Goal: Task Accomplishment & Management: Use online tool/utility

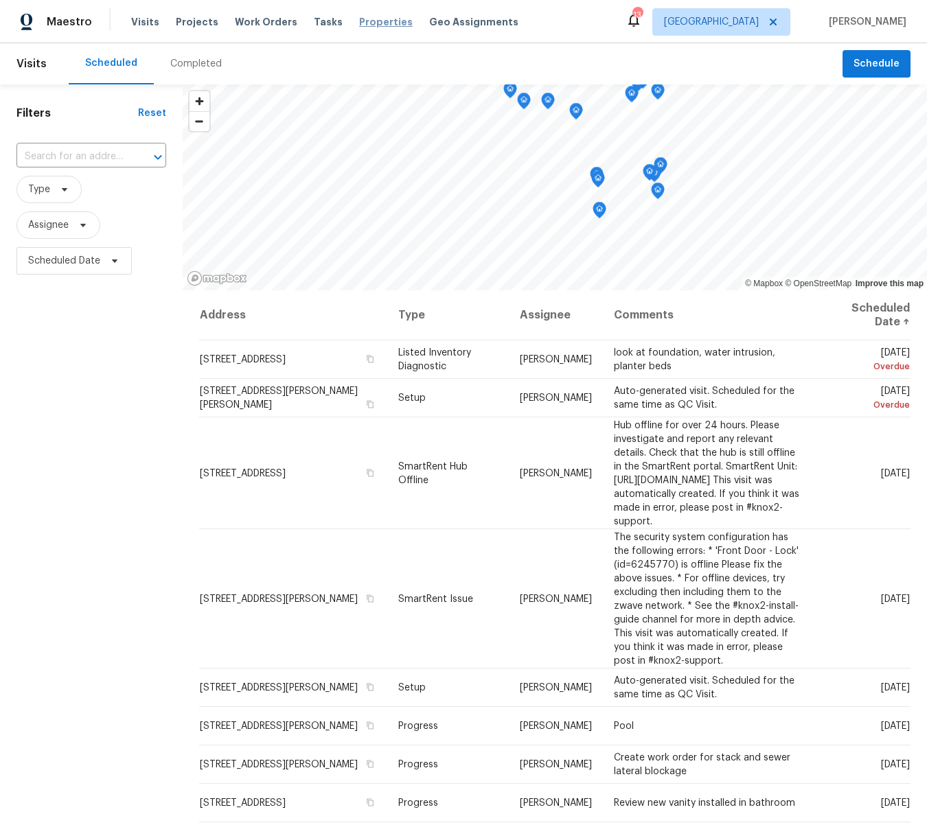
click at [364, 22] on span "Properties" at bounding box center [386, 22] width 54 height 14
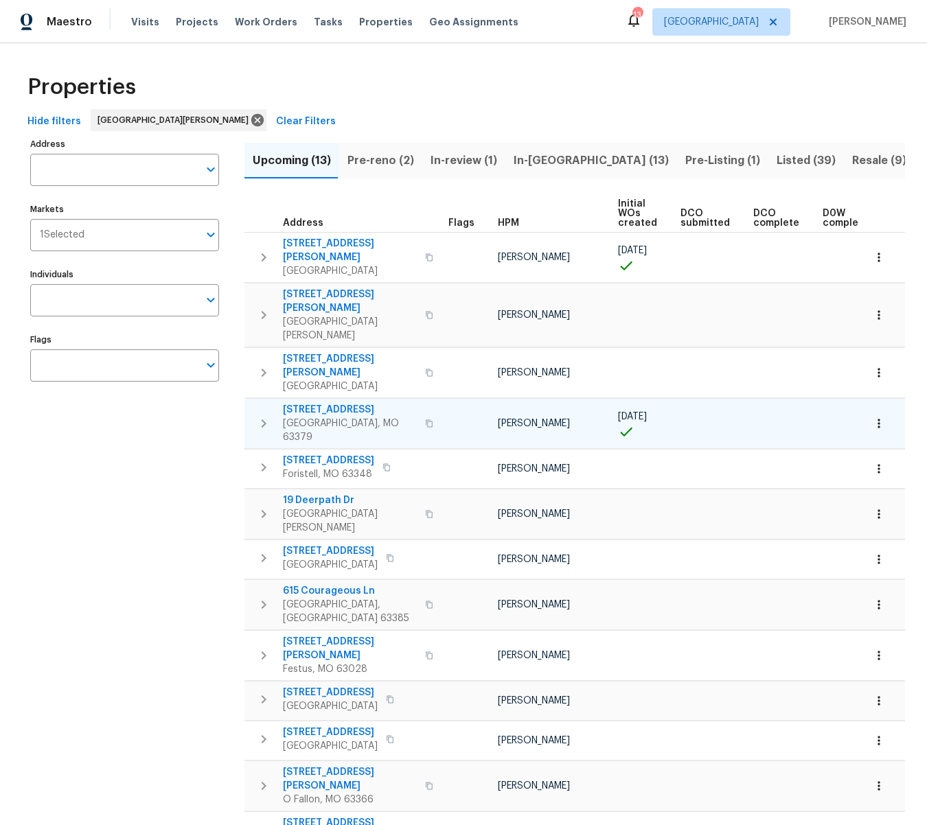
click at [326, 403] on span "405 Excalibur Blvd" at bounding box center [350, 410] width 134 height 14
click at [181, 19] on span "Projects" at bounding box center [197, 22] width 43 height 14
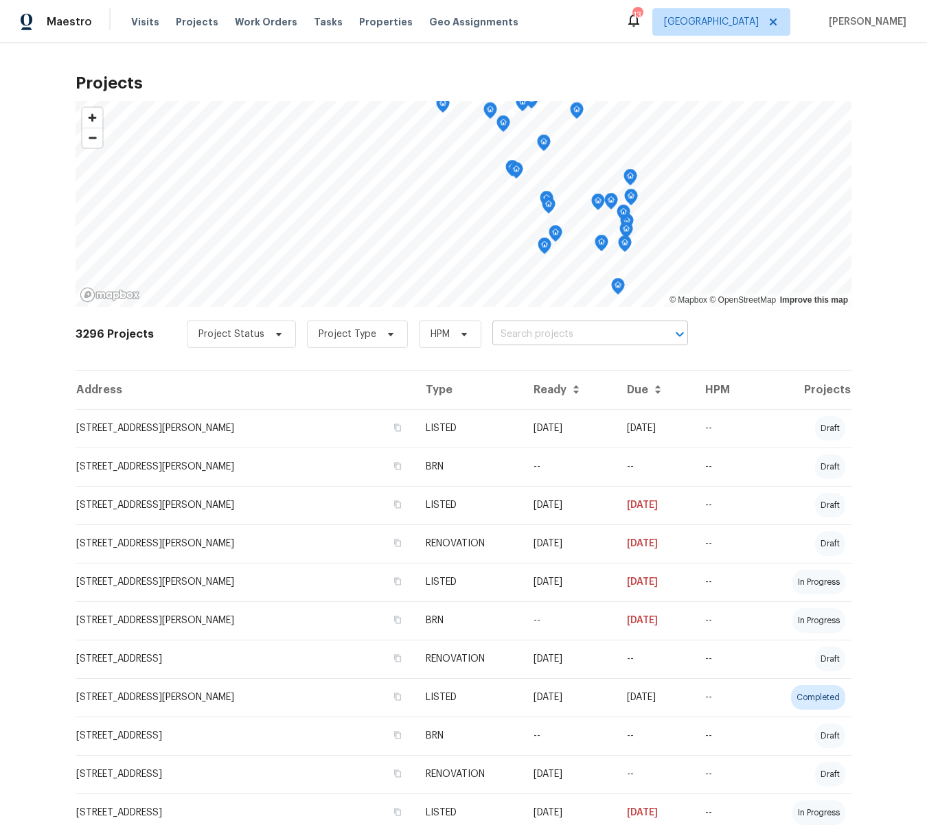
click at [561, 334] on input "text" at bounding box center [570, 334] width 157 height 21
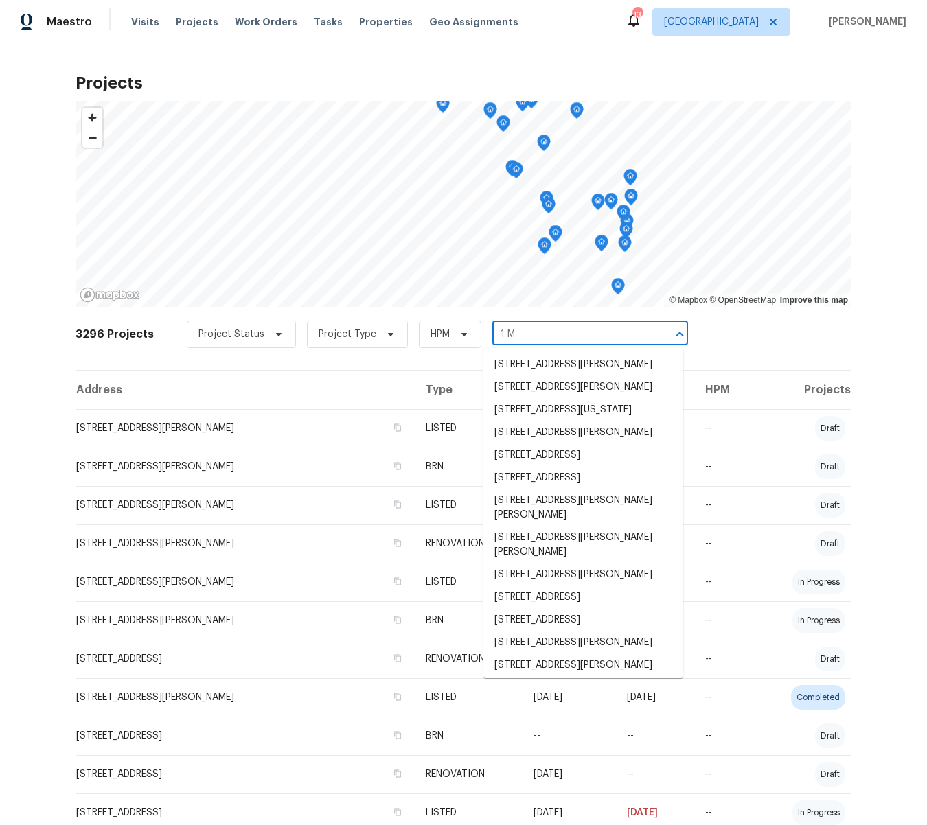
type input "1 Ma"
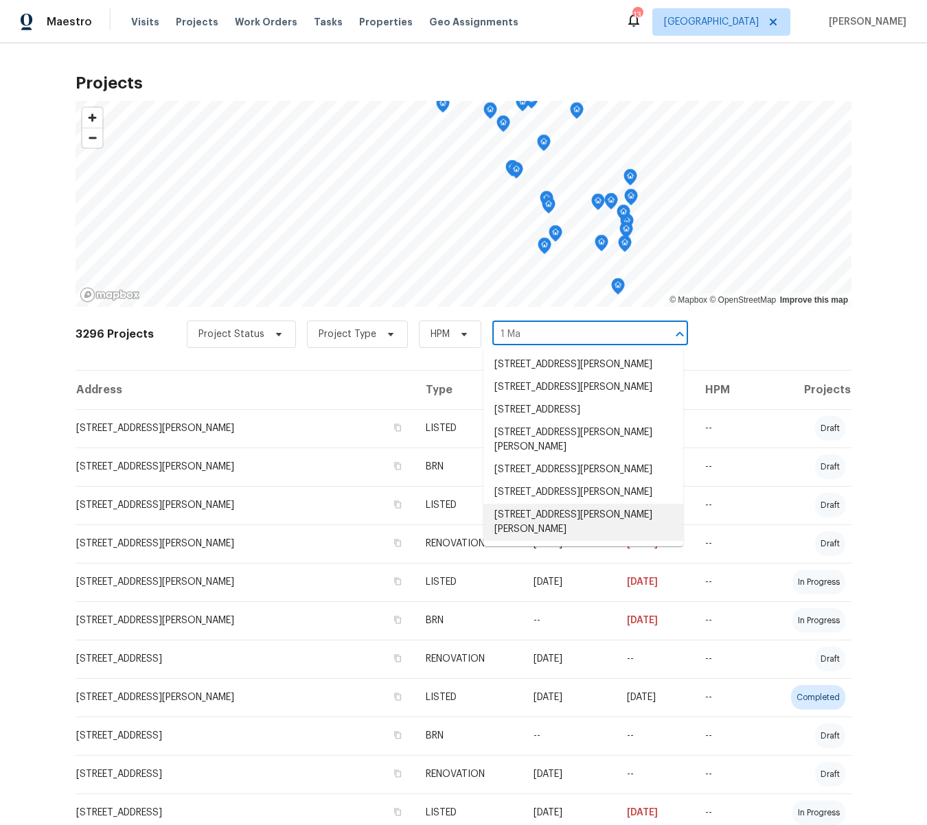
click at [523, 509] on li "1 Marianne Dr, Saint Peters, MO 63376" at bounding box center [583, 522] width 200 height 37
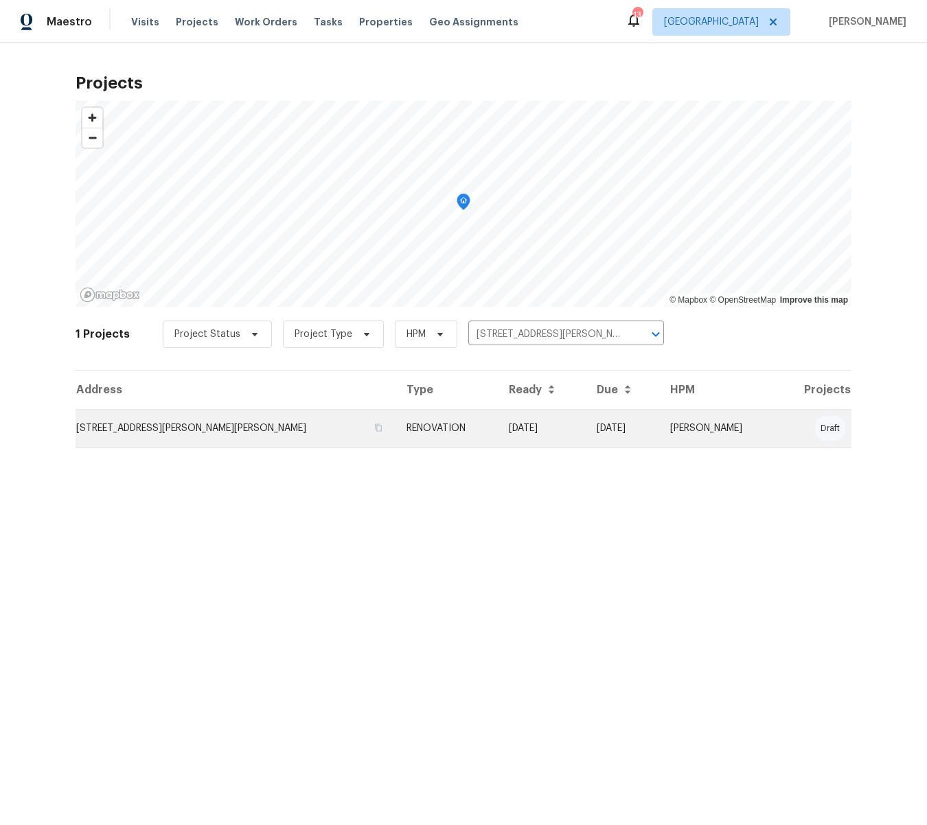
click at [135, 430] on td "1 Marianne Dr, Saint Peters, MO 63376" at bounding box center [235, 428] width 320 height 38
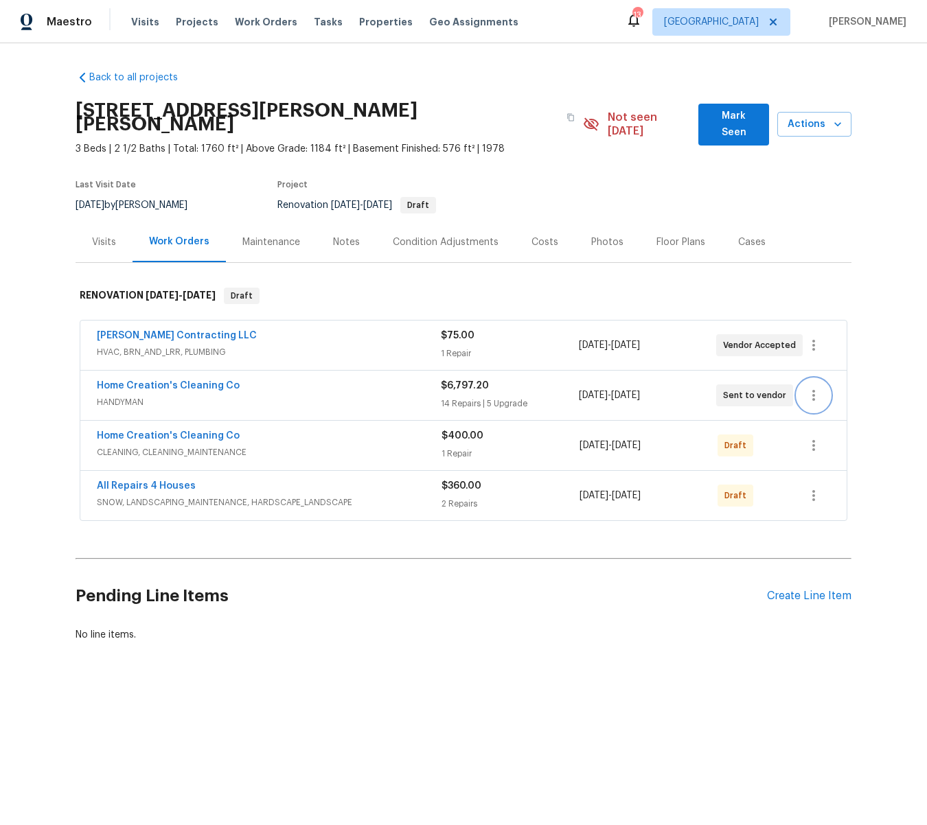
click at [816, 387] on icon "button" at bounding box center [813, 395] width 16 height 16
click at [809, 450] on li "Delete" at bounding box center [843, 450] width 148 height 23
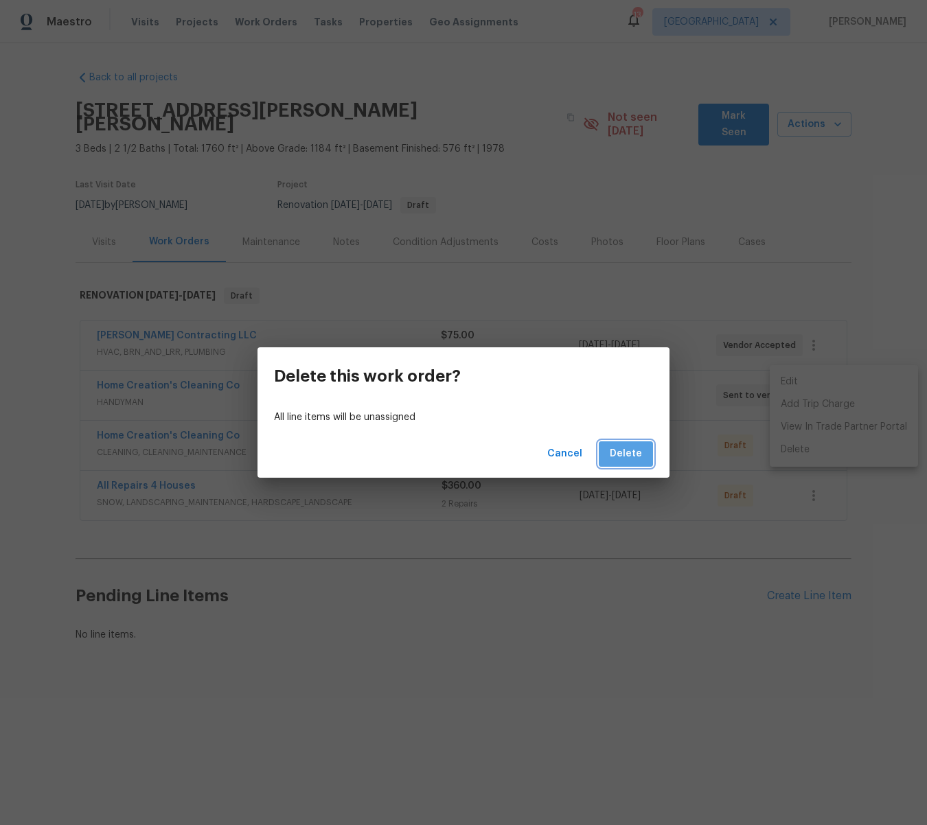
click at [633, 453] on span "Delete" at bounding box center [625, 453] width 32 height 17
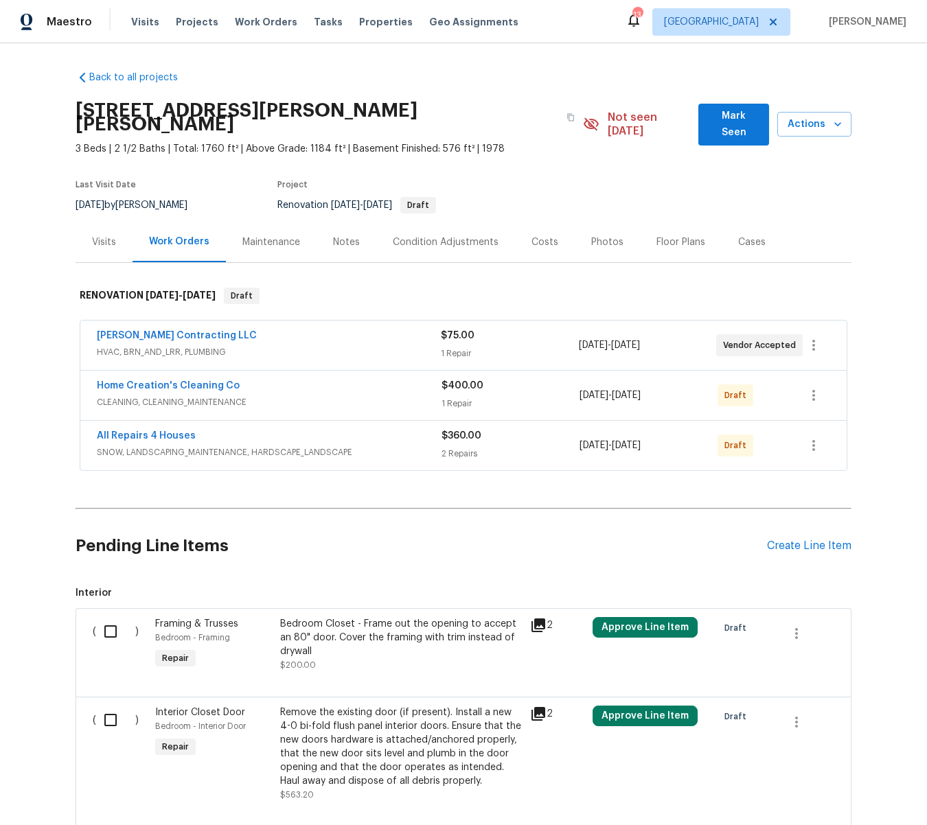
click at [114, 619] on input "checkbox" at bounding box center [115, 631] width 39 height 29
checkbox input "true"
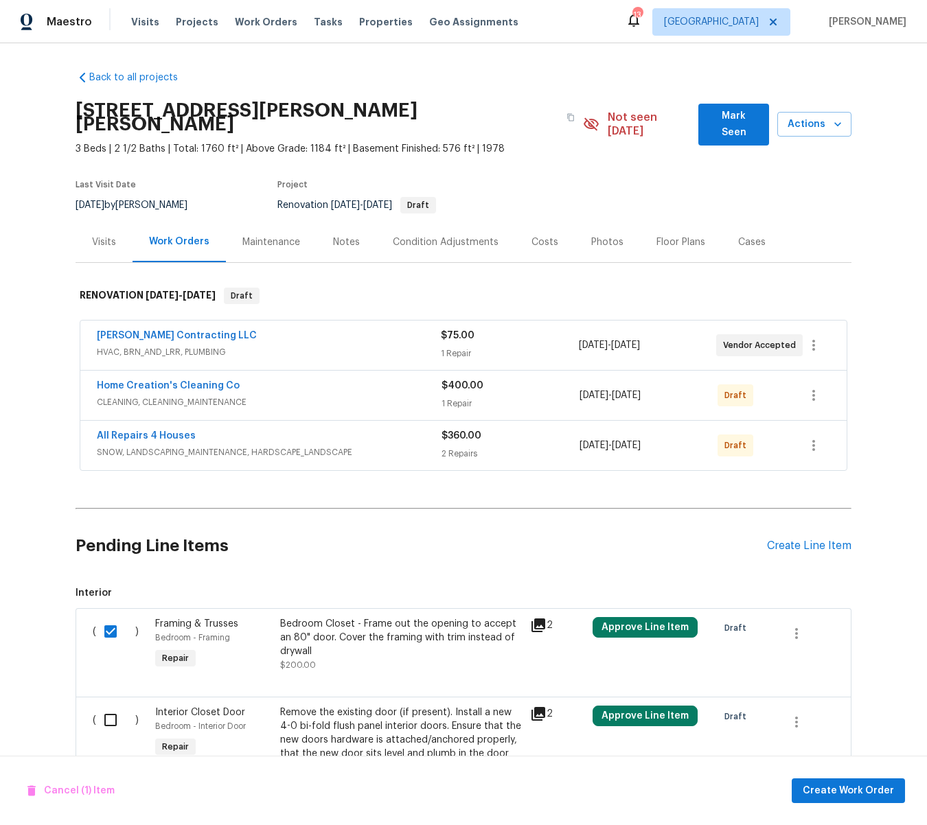
click at [108, 706] on input "checkbox" at bounding box center [115, 720] width 39 height 29
checkbox input "true"
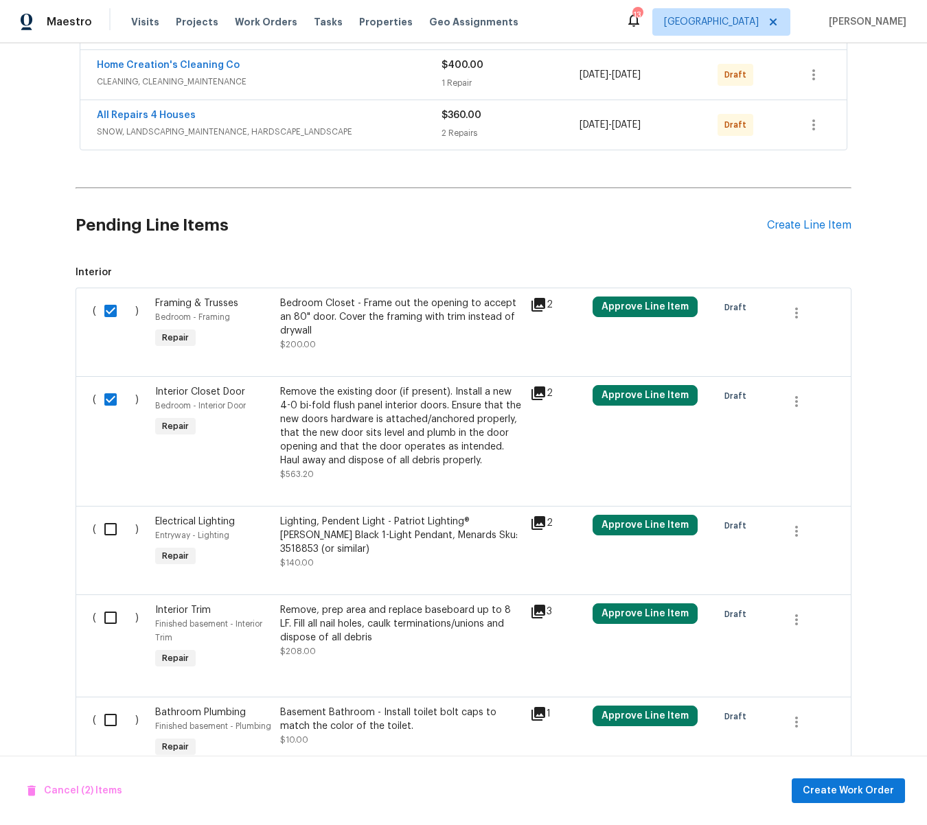
scroll to position [329, 0]
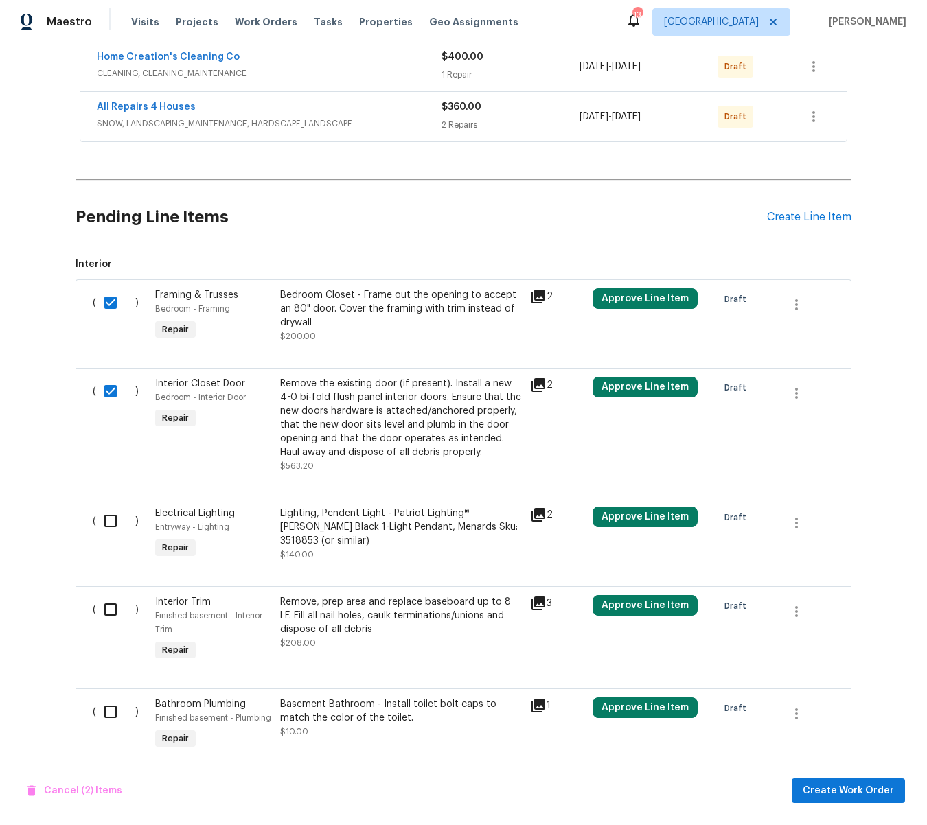
click at [115, 511] on input "checkbox" at bounding box center [115, 521] width 39 height 29
checkbox input "true"
click at [111, 595] on input "checkbox" at bounding box center [115, 609] width 39 height 29
checkbox input "true"
click at [113, 697] on input "checkbox" at bounding box center [115, 711] width 39 height 29
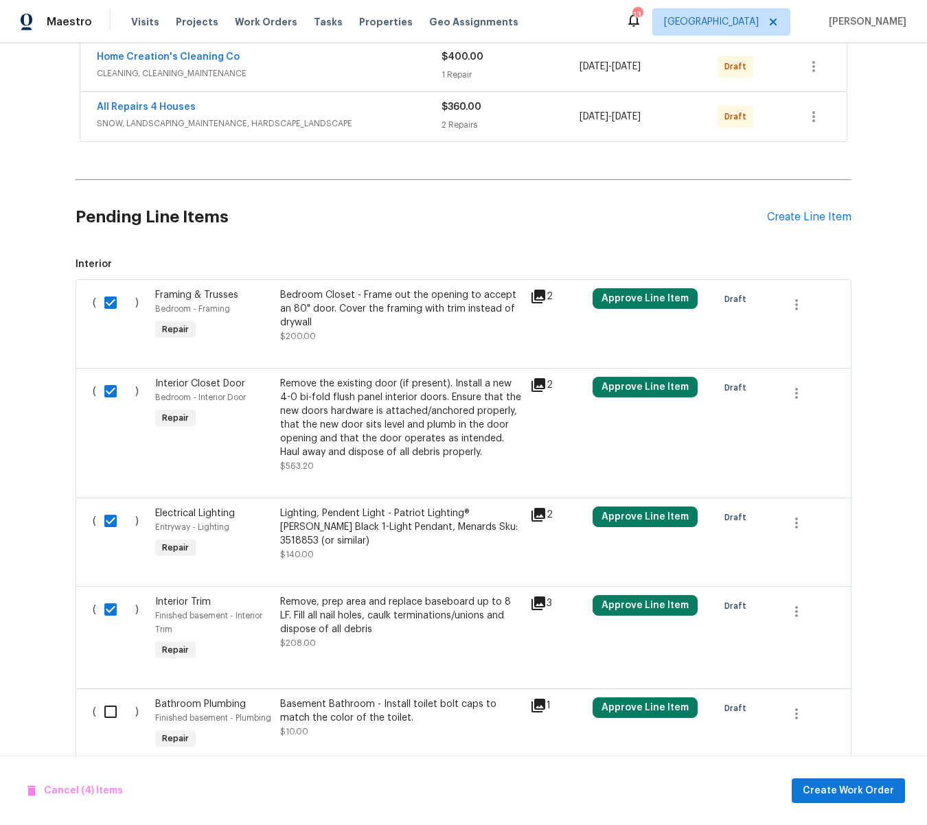
checkbox input "true"
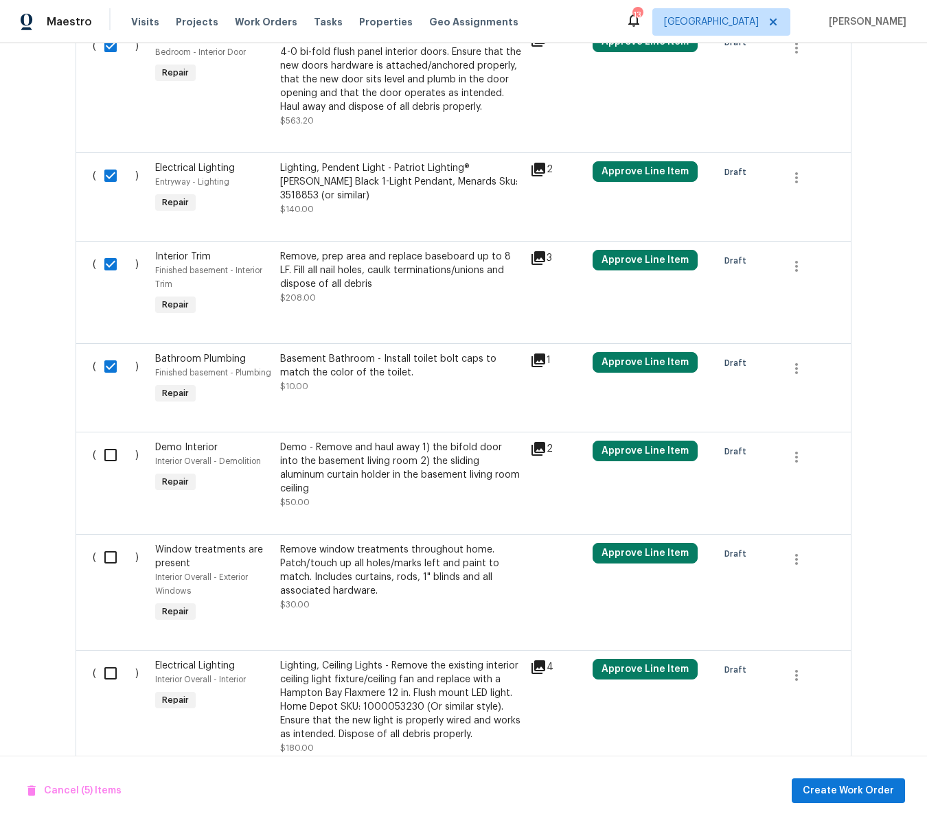
scroll to position [685, 0]
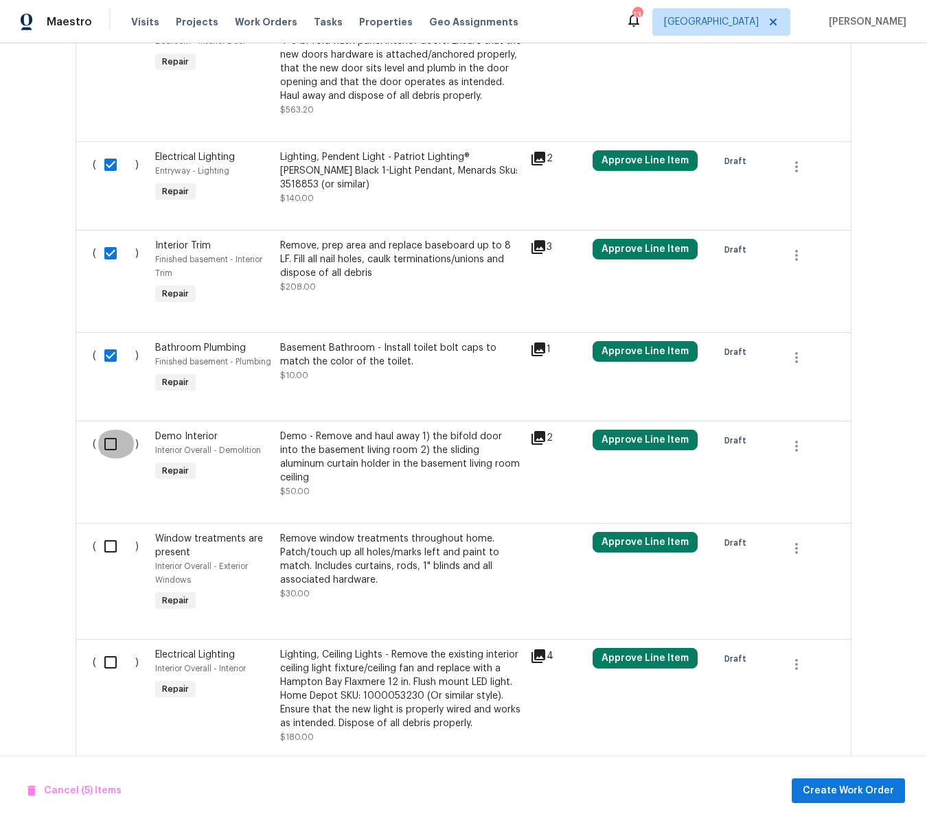
click at [108, 432] on input "checkbox" at bounding box center [115, 444] width 39 height 29
checkbox input "true"
click at [108, 532] on input "checkbox" at bounding box center [115, 546] width 39 height 29
checkbox input "true"
click at [108, 648] on input "checkbox" at bounding box center [115, 662] width 39 height 29
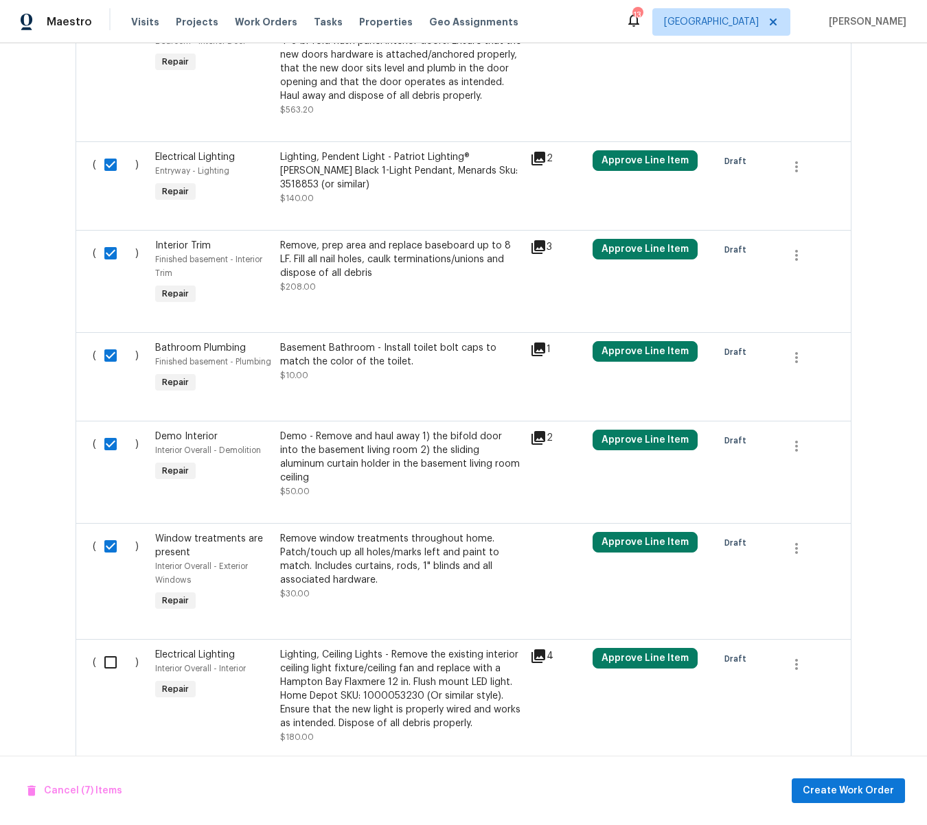
checkbox input "true"
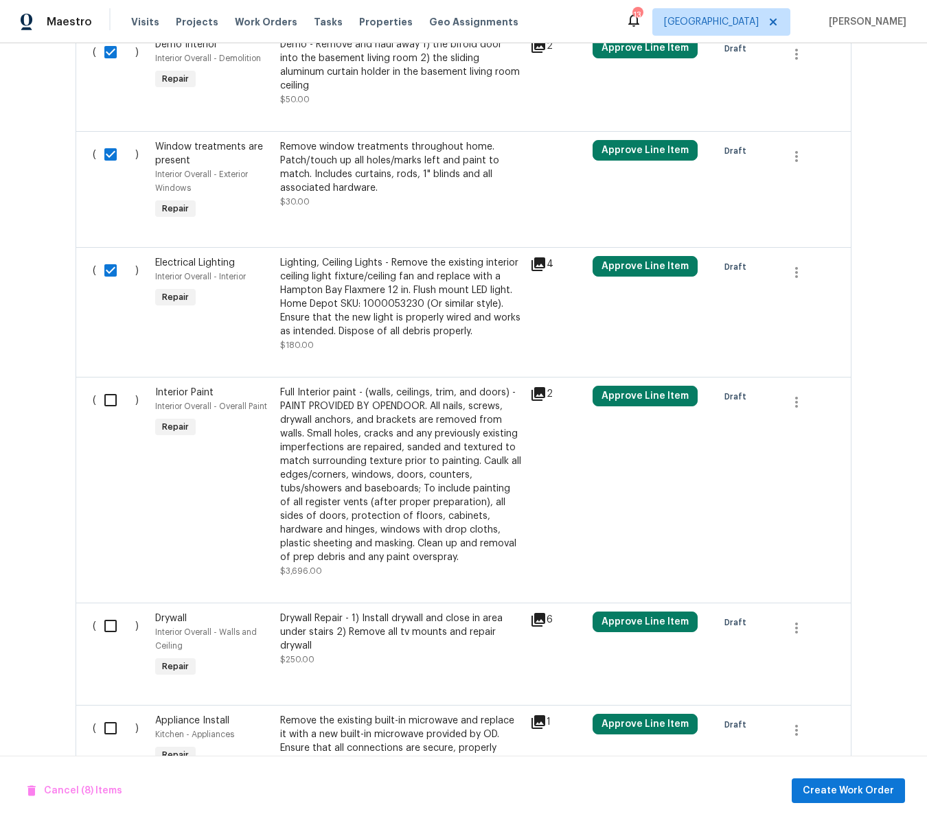
scroll to position [1091, 0]
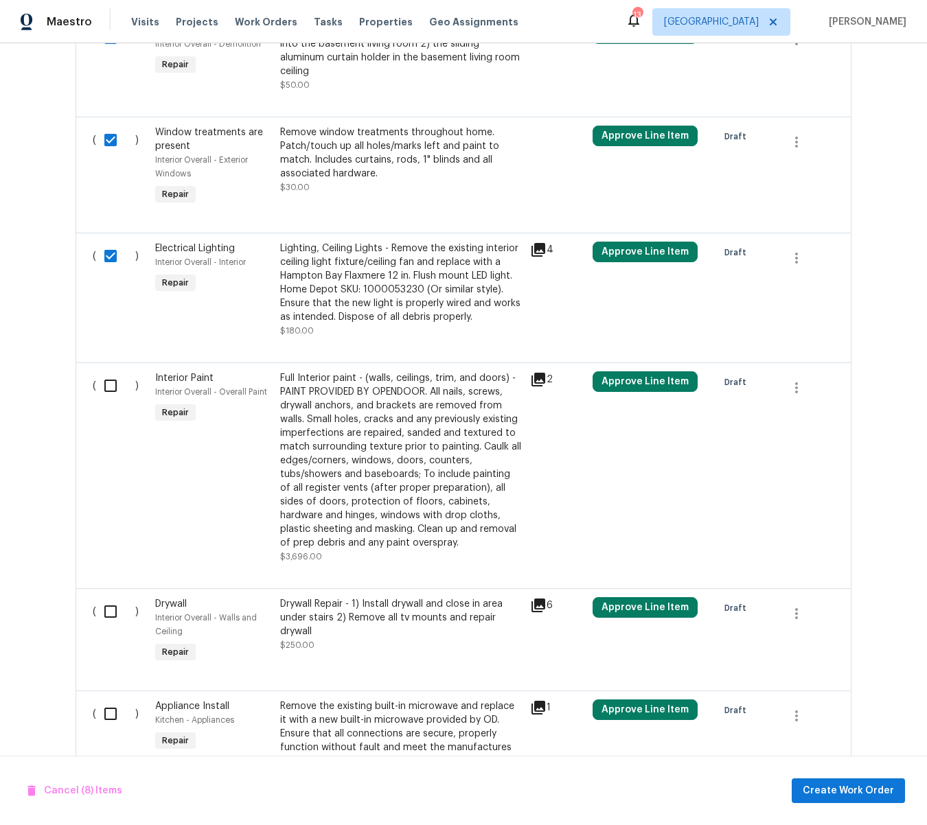
click at [109, 371] on input "checkbox" at bounding box center [115, 385] width 39 height 29
checkbox input "true"
click at [111, 597] on input "checkbox" at bounding box center [115, 611] width 39 height 29
checkbox input "true"
click at [108, 699] on input "checkbox" at bounding box center [115, 713] width 39 height 29
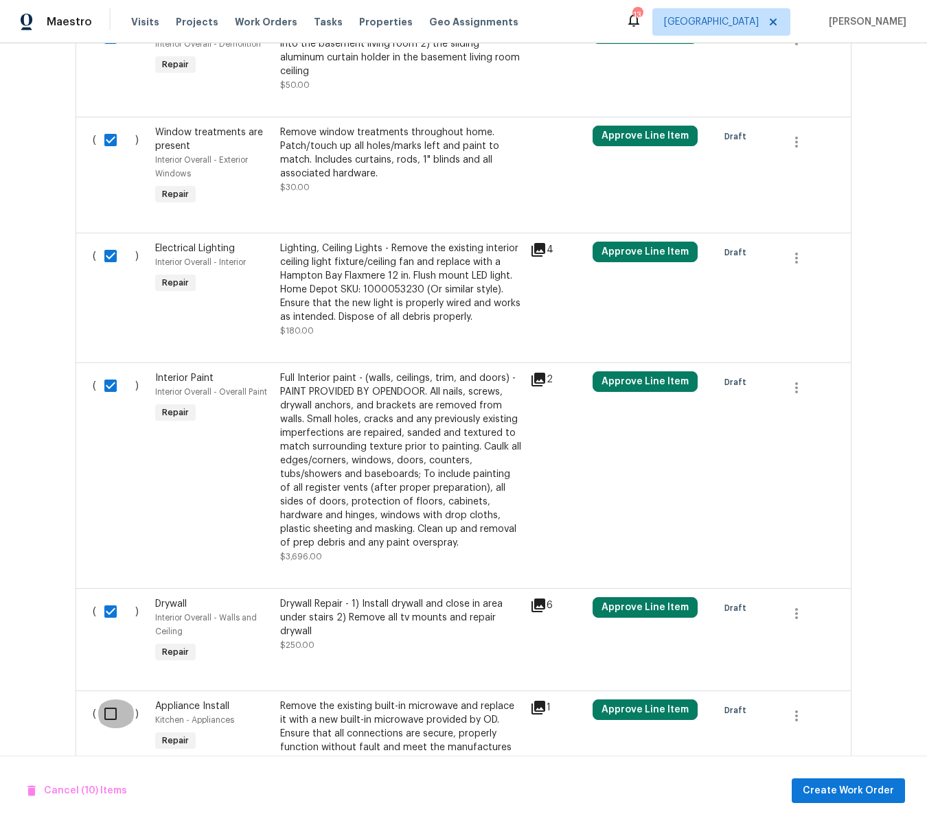
checkbox input "true"
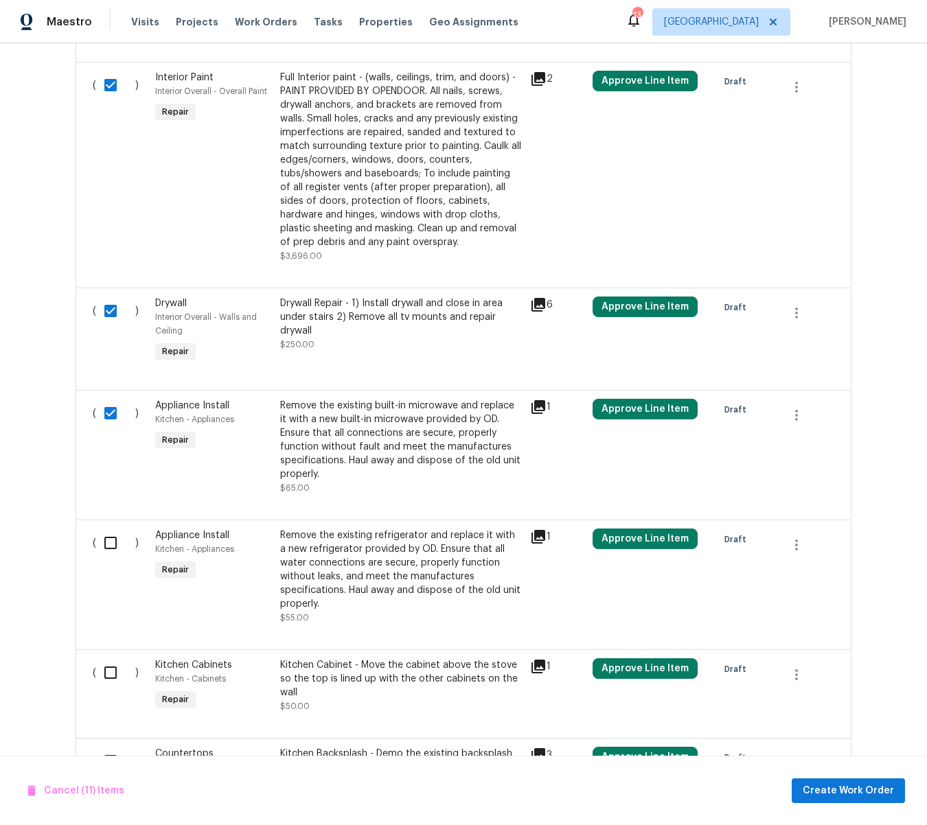
scroll to position [1398, 0]
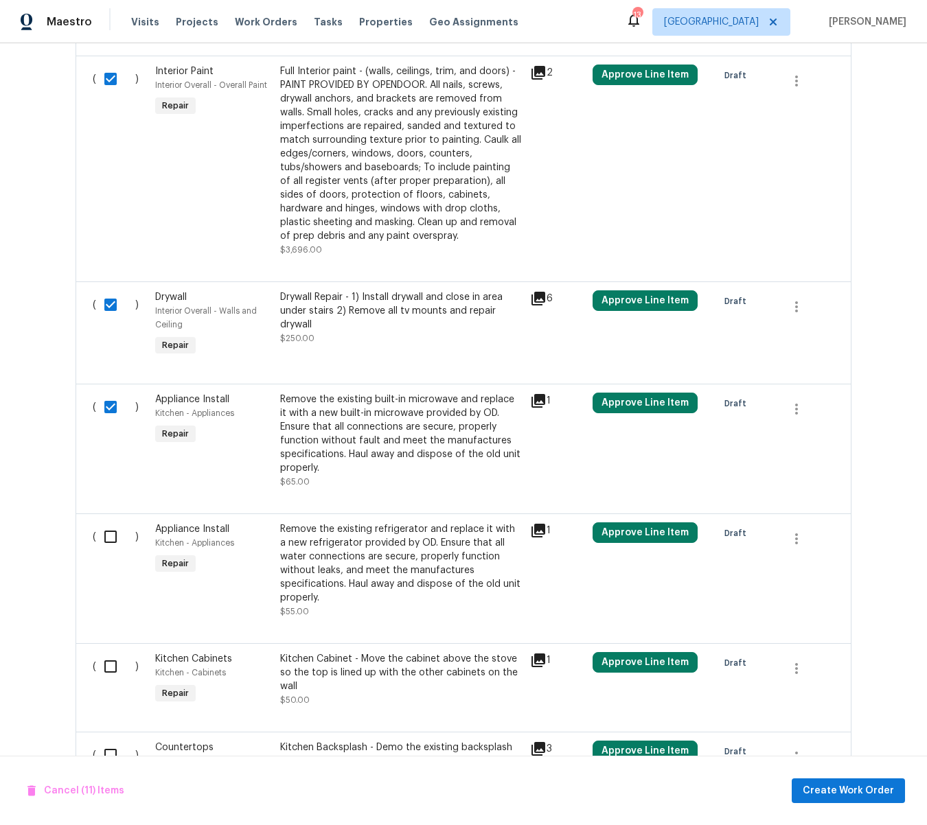
click at [110, 522] on input "checkbox" at bounding box center [115, 536] width 39 height 29
checkbox input "true"
click at [115, 652] on input "checkbox" at bounding box center [115, 666] width 39 height 29
checkbox input "true"
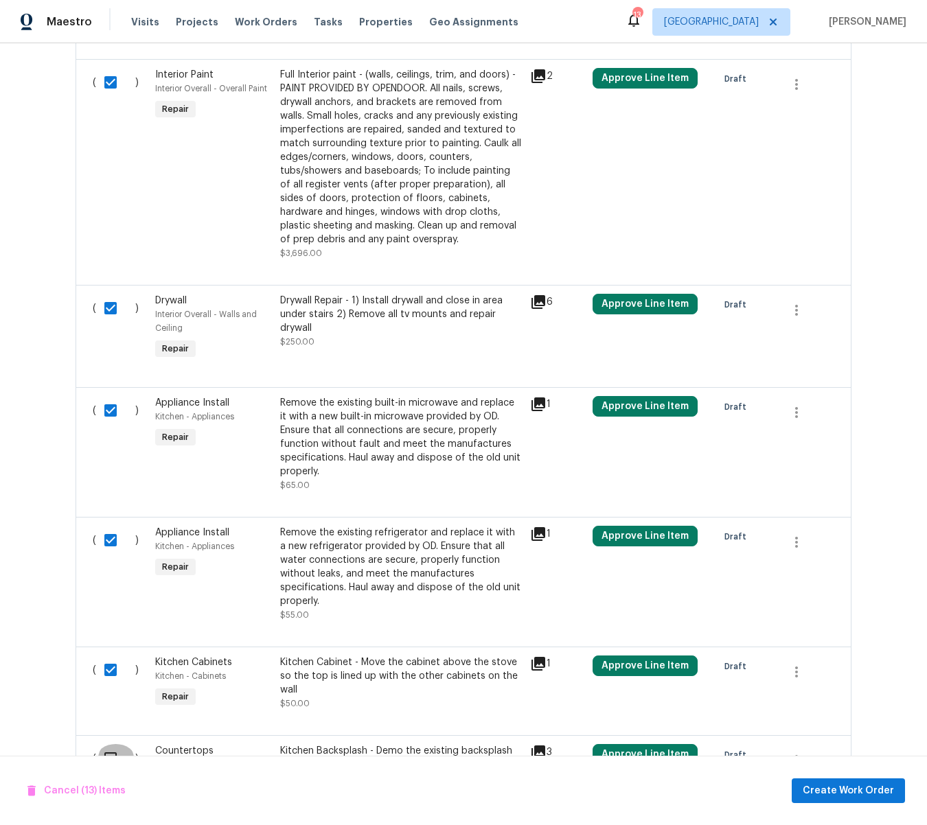
click at [111, 744] on input "checkbox" at bounding box center [115, 758] width 39 height 29
checkbox input "true"
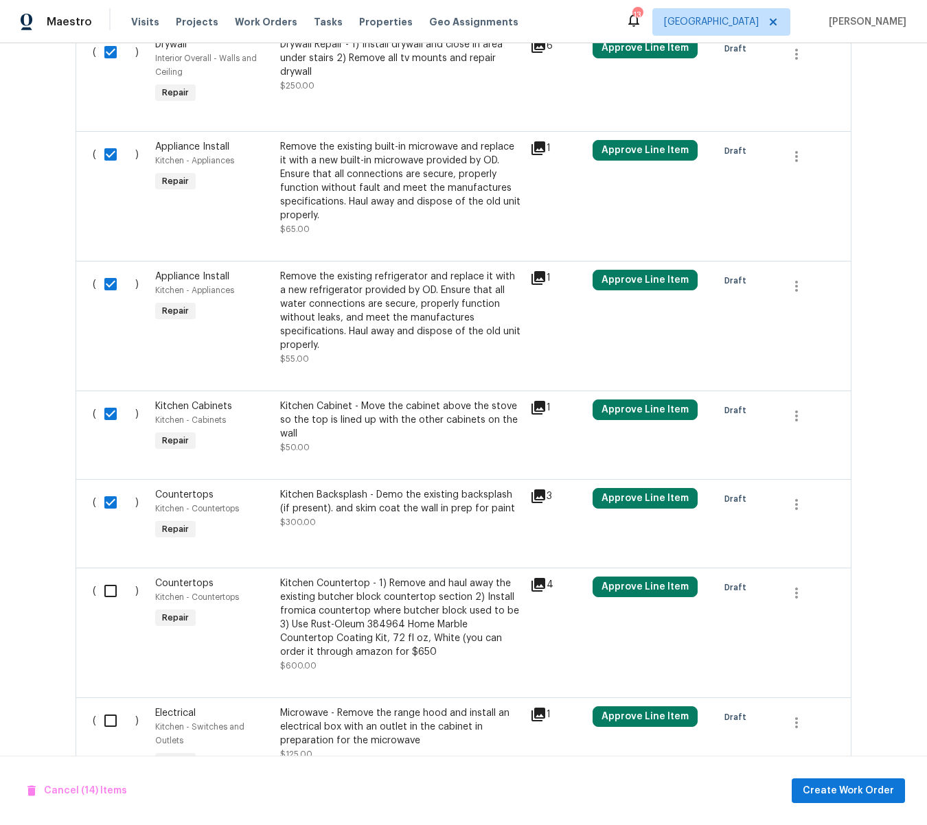
scroll to position [1660, 0]
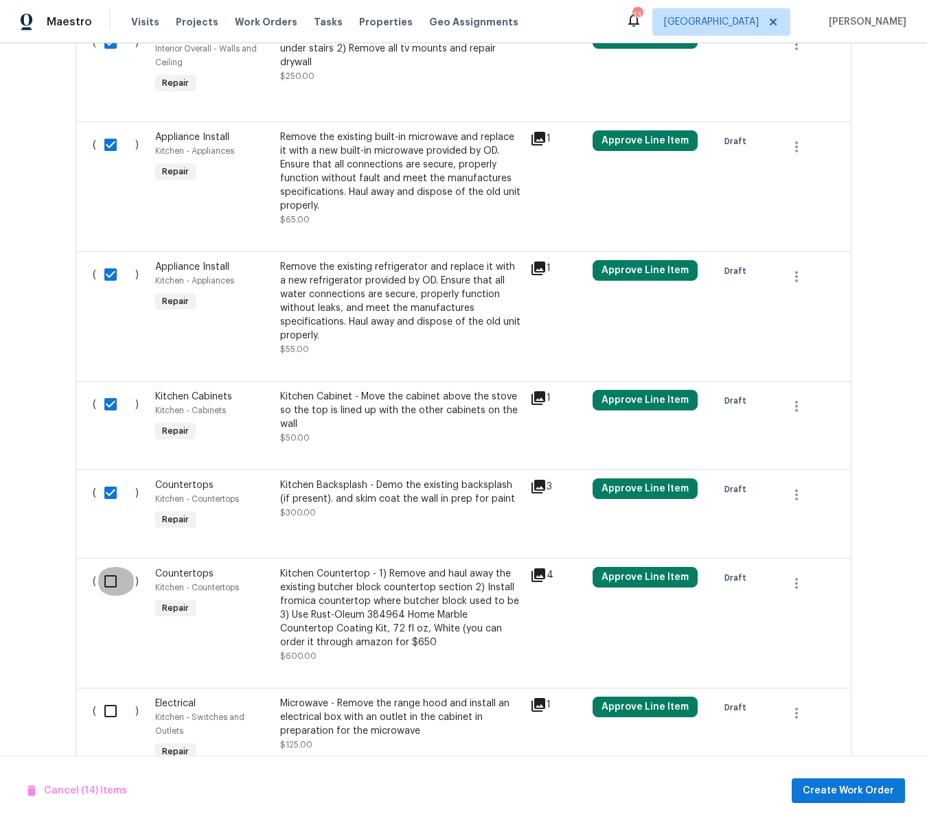
click at [114, 567] on input "checkbox" at bounding box center [115, 581] width 39 height 29
checkbox input "true"
click at [107, 697] on input "checkbox" at bounding box center [115, 711] width 39 height 29
checkbox input "true"
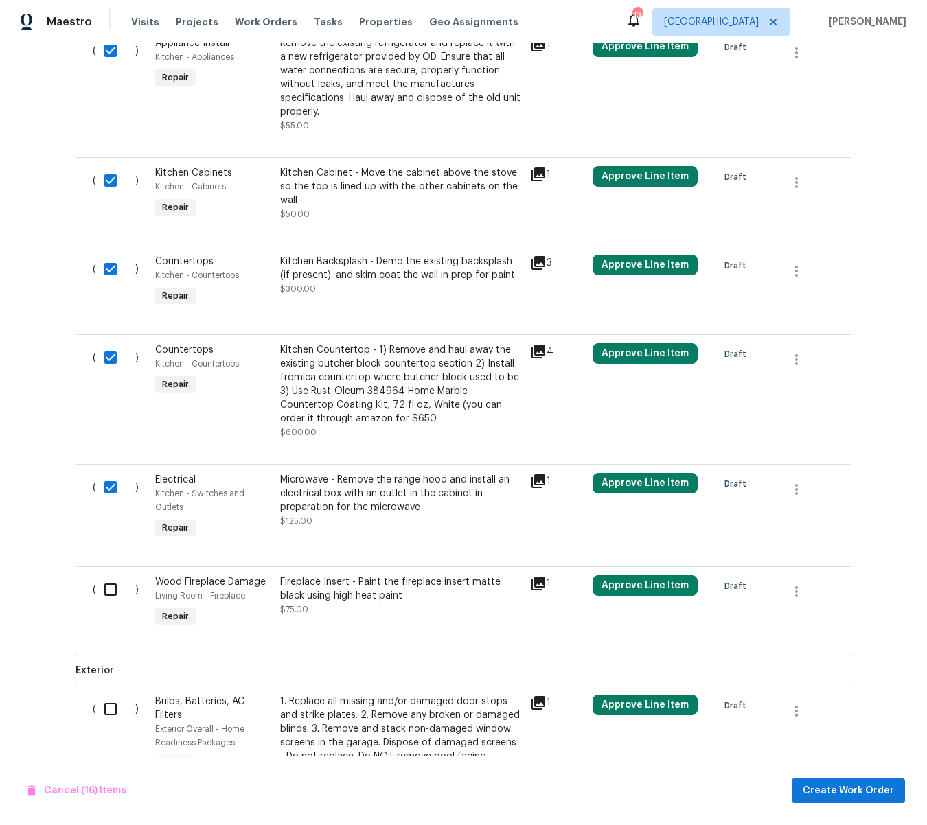
scroll to position [1894, 0]
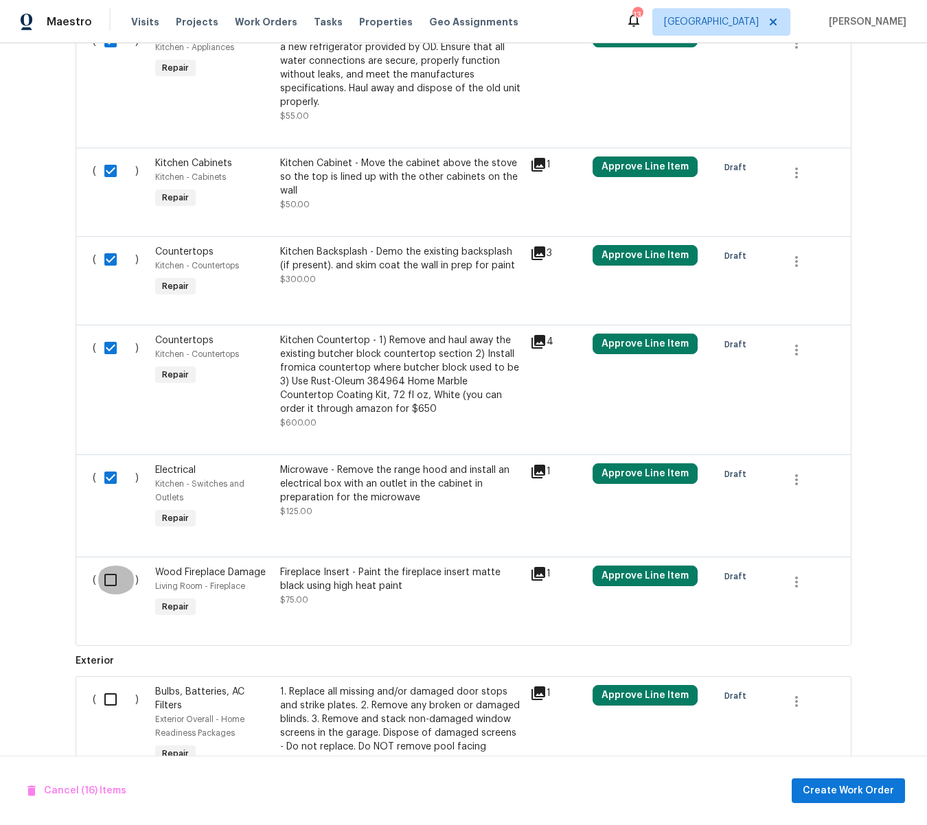
click at [111, 566] on input "checkbox" at bounding box center [115, 580] width 39 height 29
checkbox input "true"
click at [112, 686] on input "checkbox" at bounding box center [115, 699] width 39 height 29
checkbox input "true"
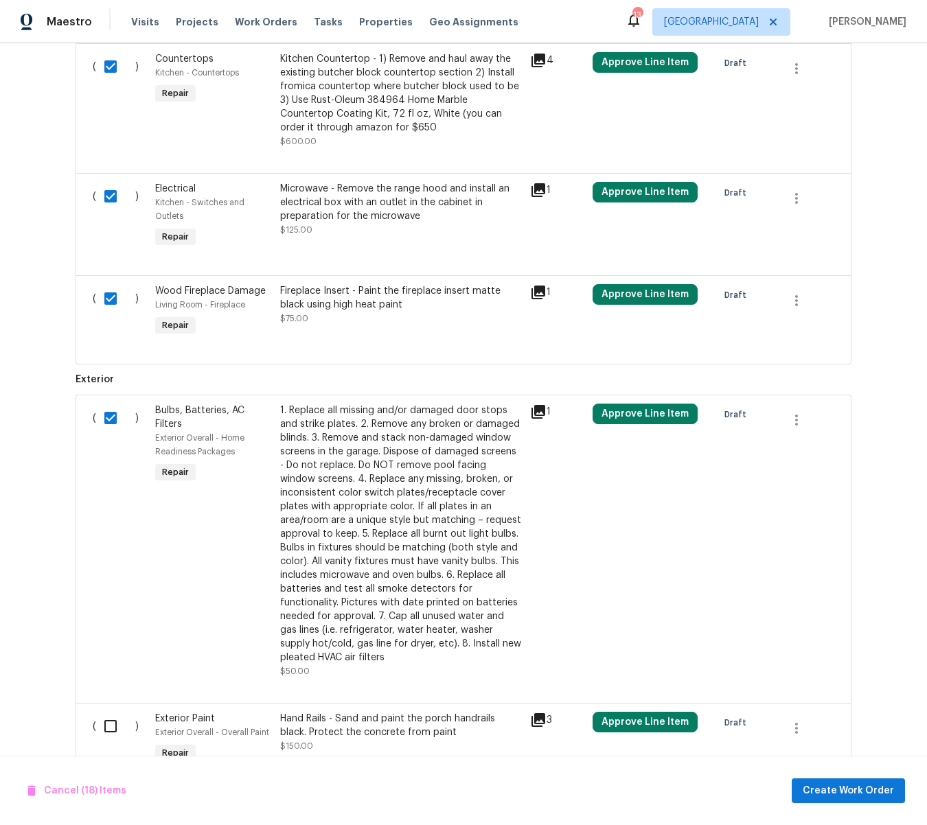
scroll to position [2216, 0]
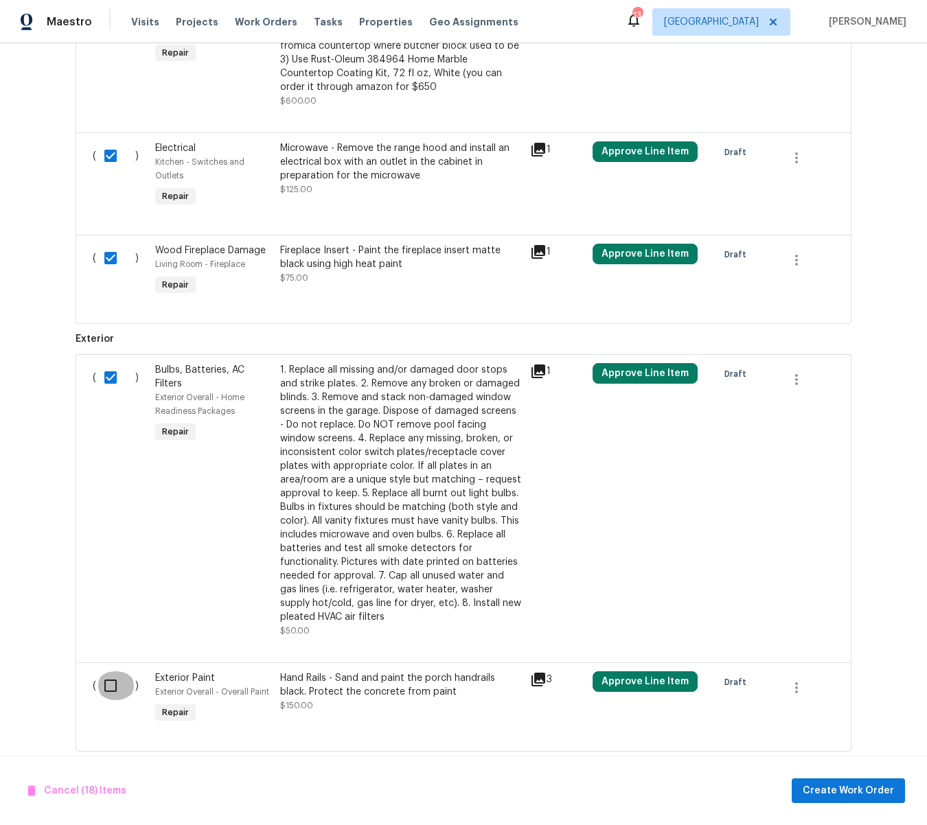
click at [109, 671] on input "checkbox" at bounding box center [115, 685] width 39 height 29
checkbox input "true"
click at [852, 785] on span "Create Work Order" at bounding box center [847, 790] width 91 height 17
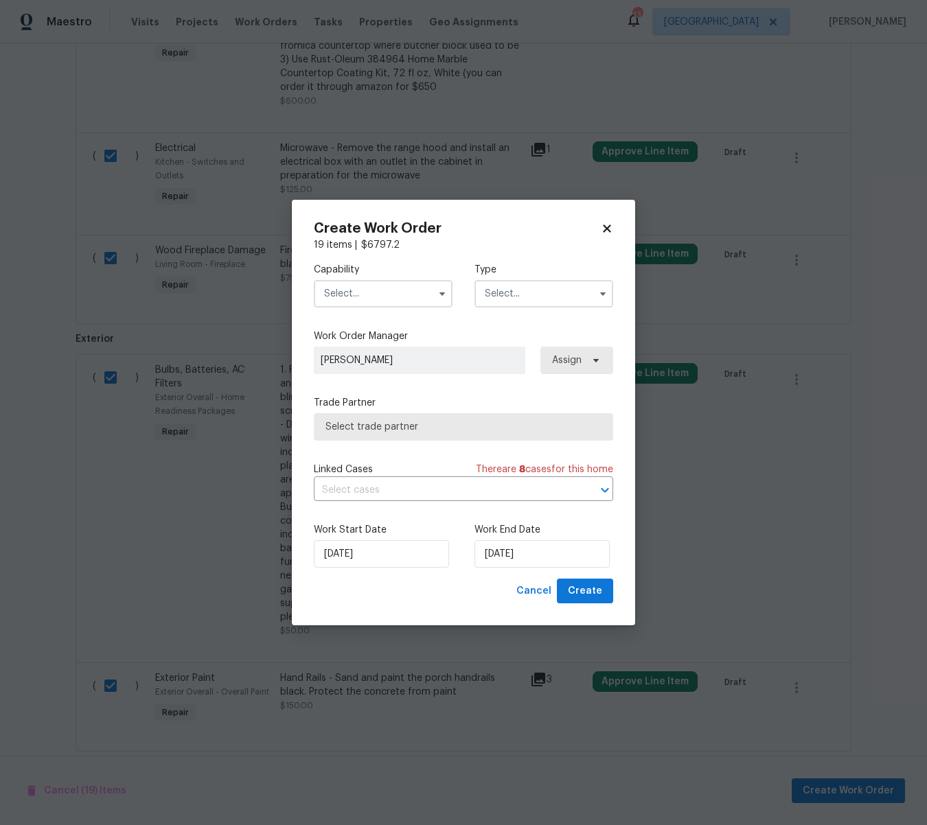
click at [371, 291] on input "text" at bounding box center [383, 293] width 139 height 27
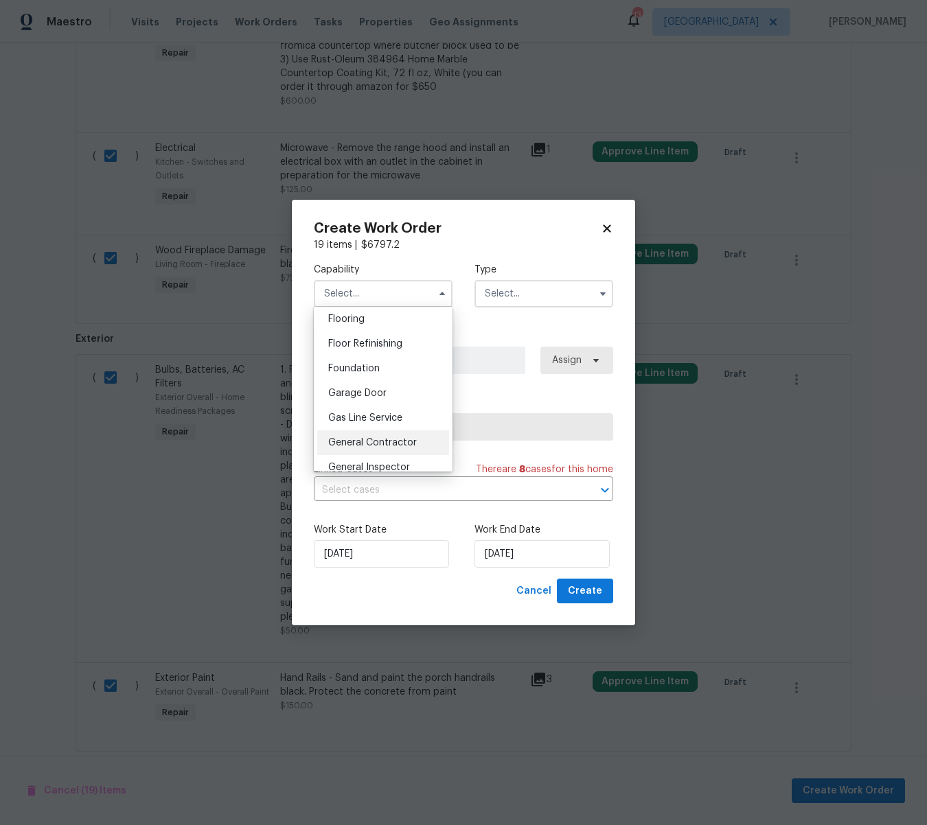
scroll to position [537, 0]
click at [377, 441] on span "General Contractor" at bounding box center [372, 442] width 89 height 10
type input "General Contractor"
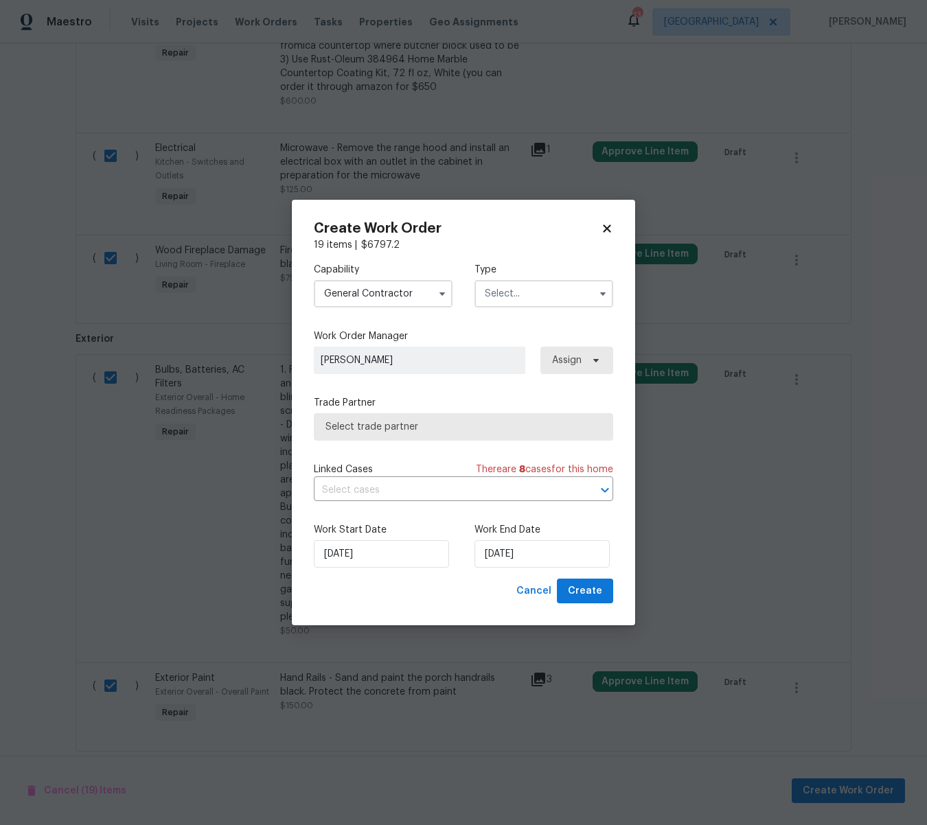
click at [528, 294] on input "text" at bounding box center [543, 293] width 139 height 27
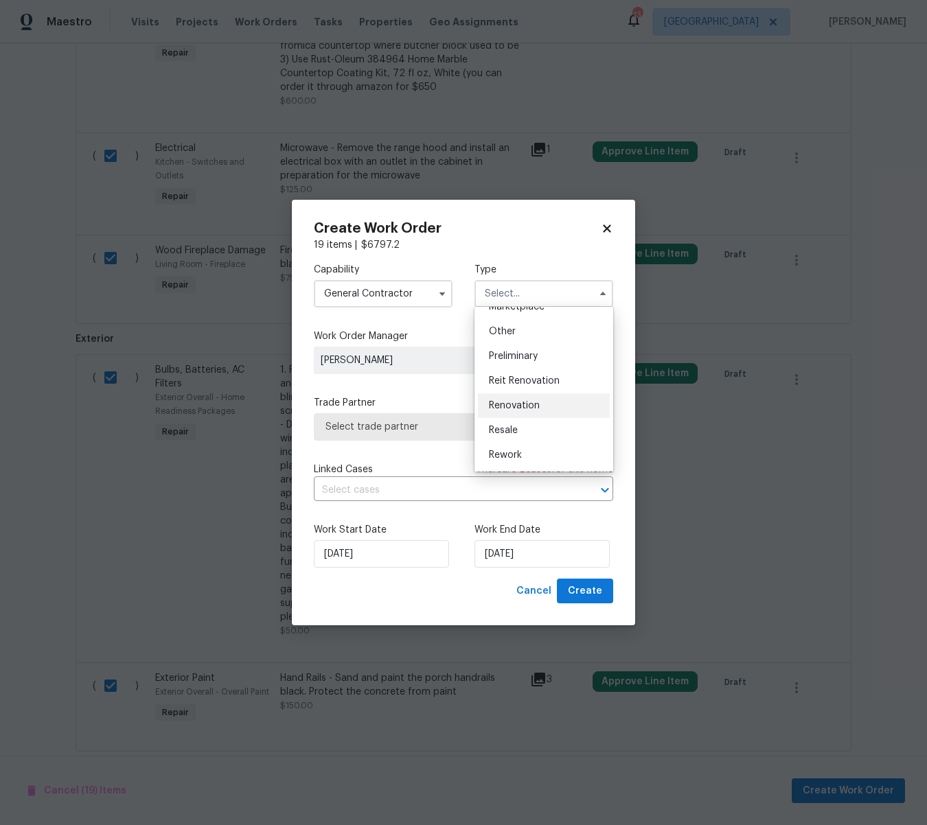
scroll to position [262, 0]
click at [522, 405] on span "Renovation" at bounding box center [514, 407] width 51 height 10
type input "Renovation"
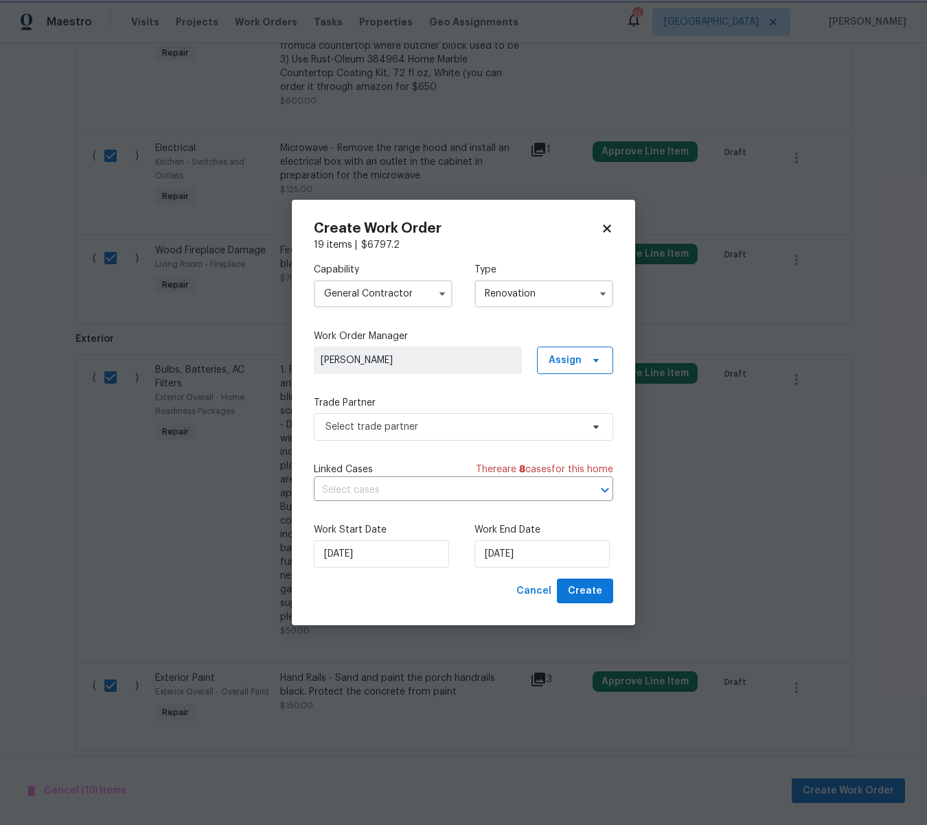
scroll to position [3, 0]
click at [540, 552] on input "8/21/2025" at bounding box center [541, 553] width 135 height 27
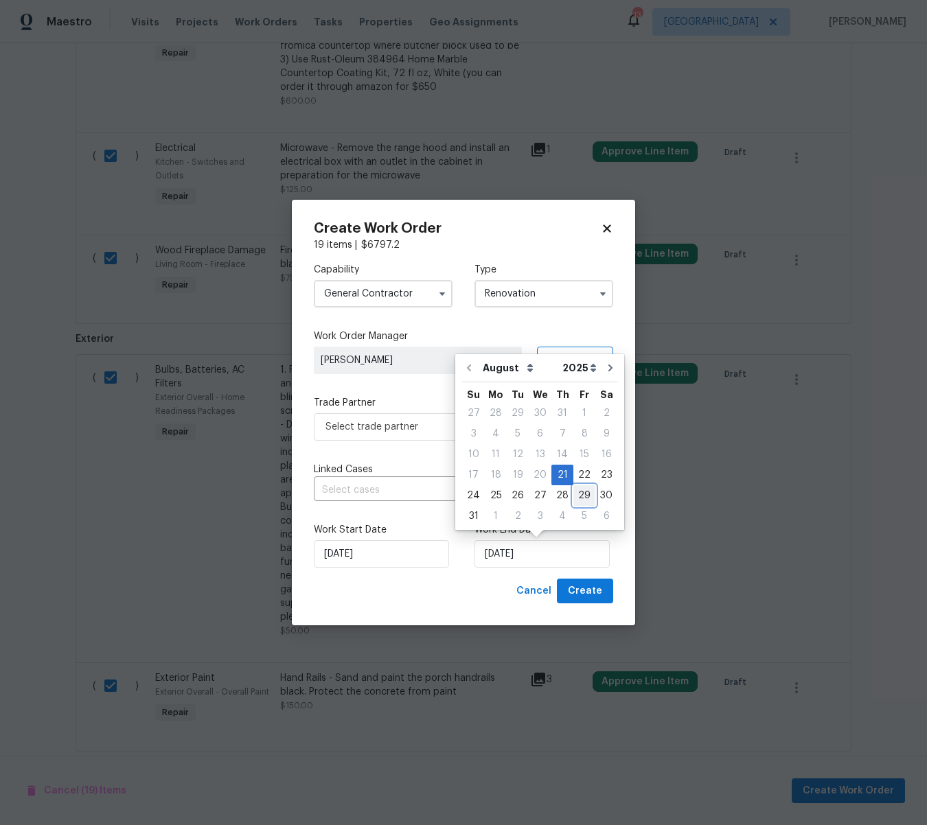
click at [574, 495] on div "29" at bounding box center [584, 495] width 22 height 19
type input "8/29/2025"
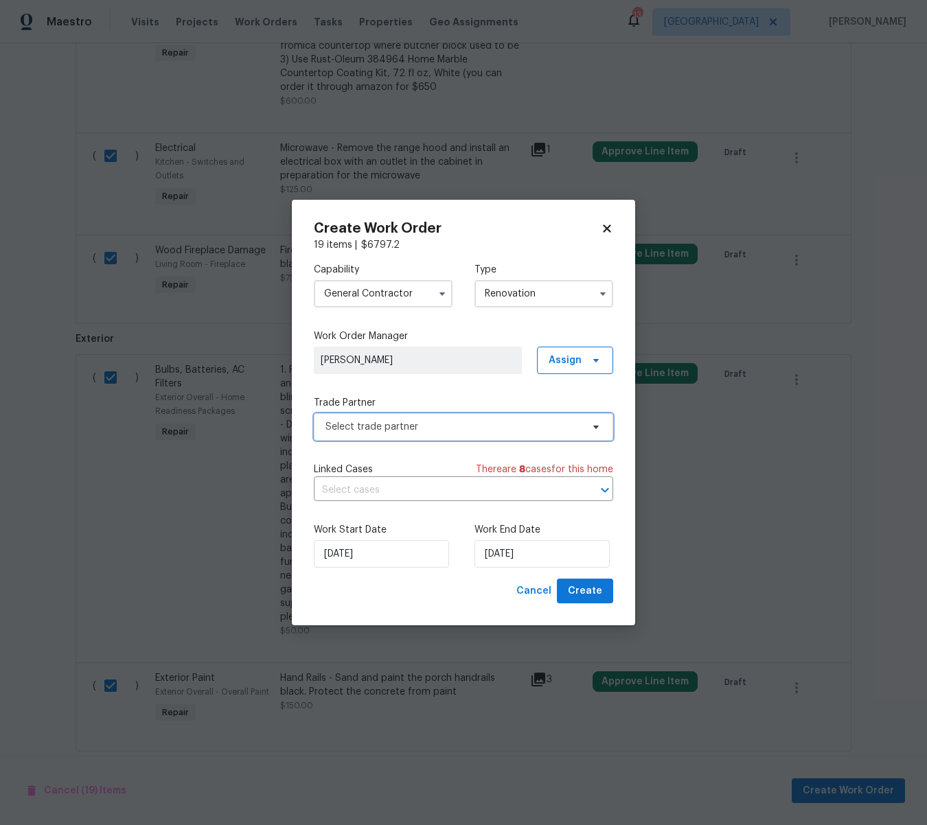
click at [441, 433] on span "Select trade partner" at bounding box center [453, 427] width 256 height 14
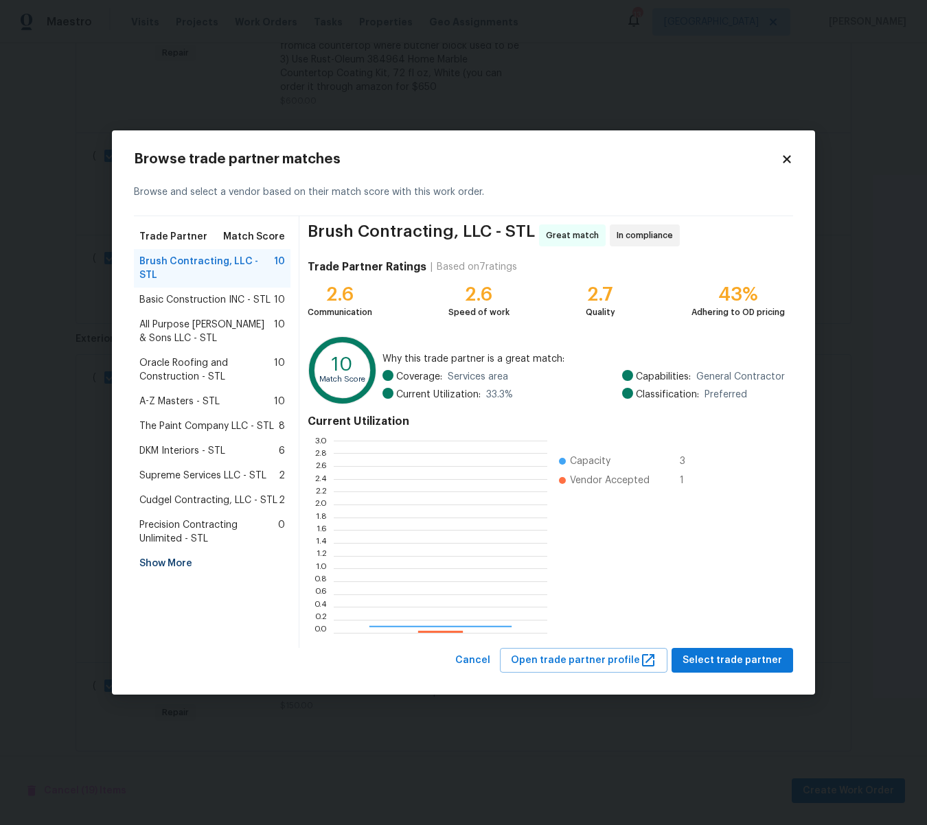
scroll to position [192, 213]
click at [183, 551] on div "Show More" at bounding box center [212, 563] width 156 height 25
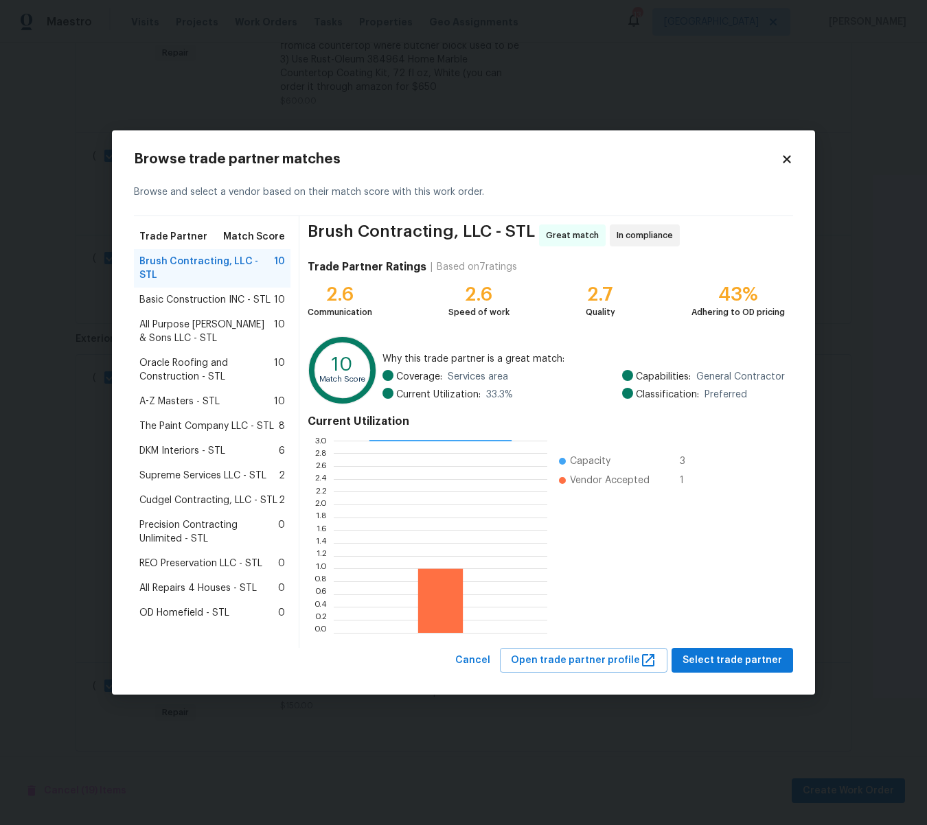
click at [187, 557] on span "REO Preservation LLC - STL" at bounding box center [200, 564] width 123 height 14
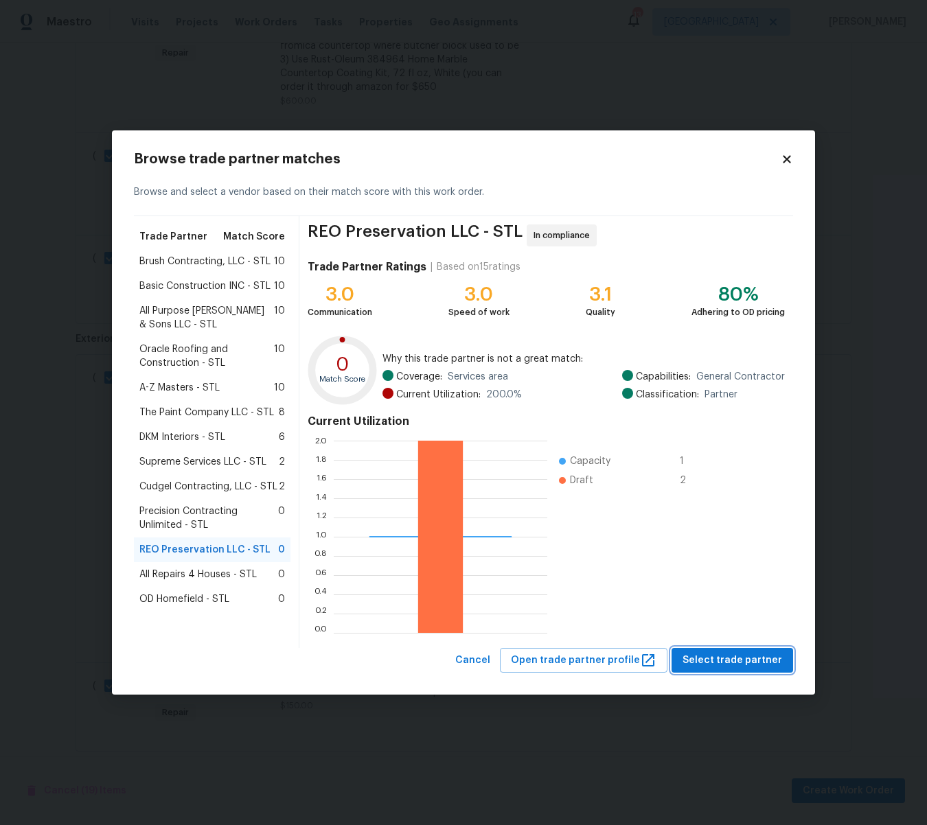
click at [725, 656] on span "Select trade partner" at bounding box center [732, 660] width 100 height 17
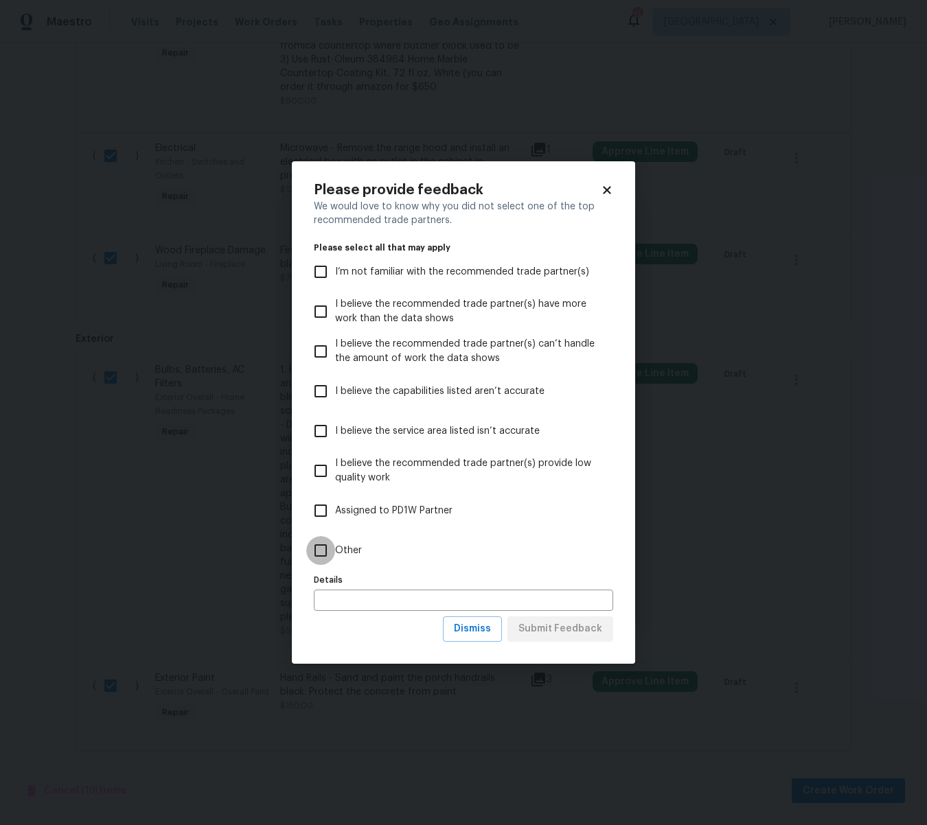
click at [325, 546] on input "Other" at bounding box center [320, 550] width 29 height 29
checkbox input "true"
click at [354, 595] on input "text" at bounding box center [463, 600] width 299 height 21
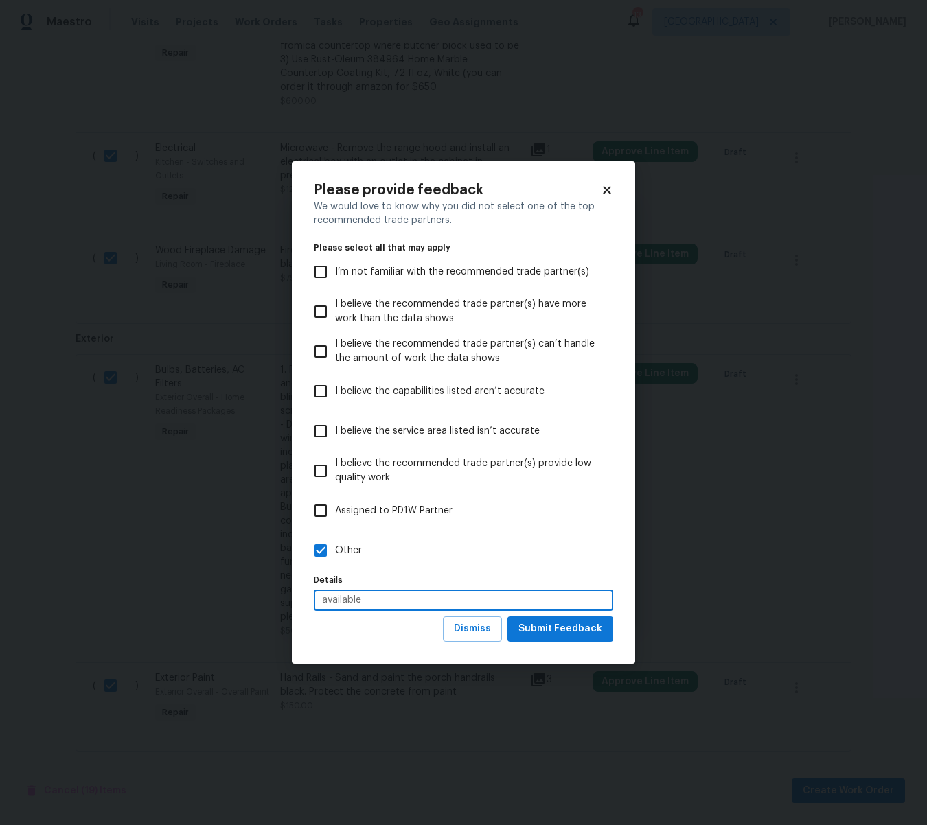
type input "available"
click at [559, 636] on span "Submit Feedback" at bounding box center [560, 628] width 84 height 17
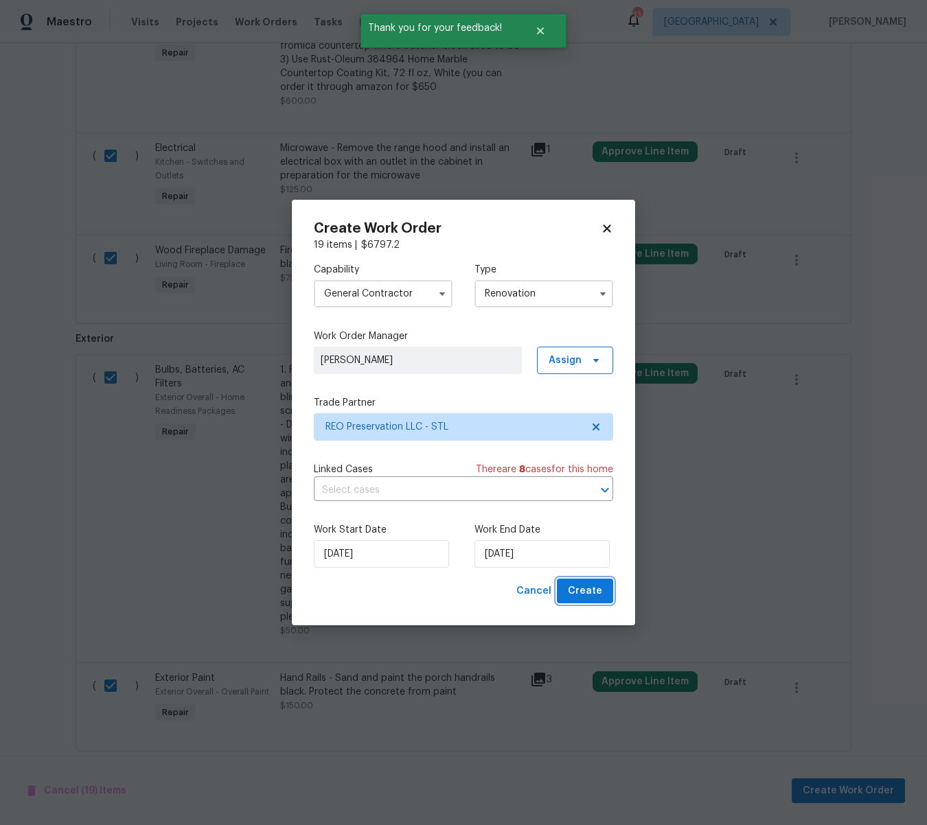
click at [574, 590] on span "Create" at bounding box center [585, 591] width 34 height 17
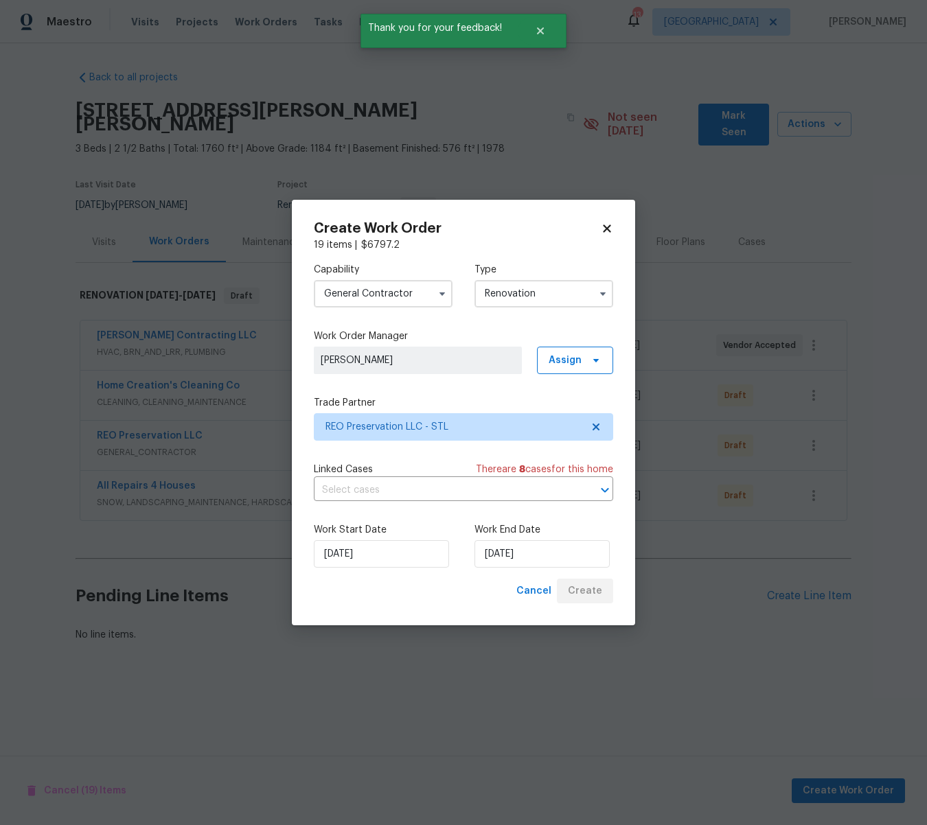
scroll to position [0, 0]
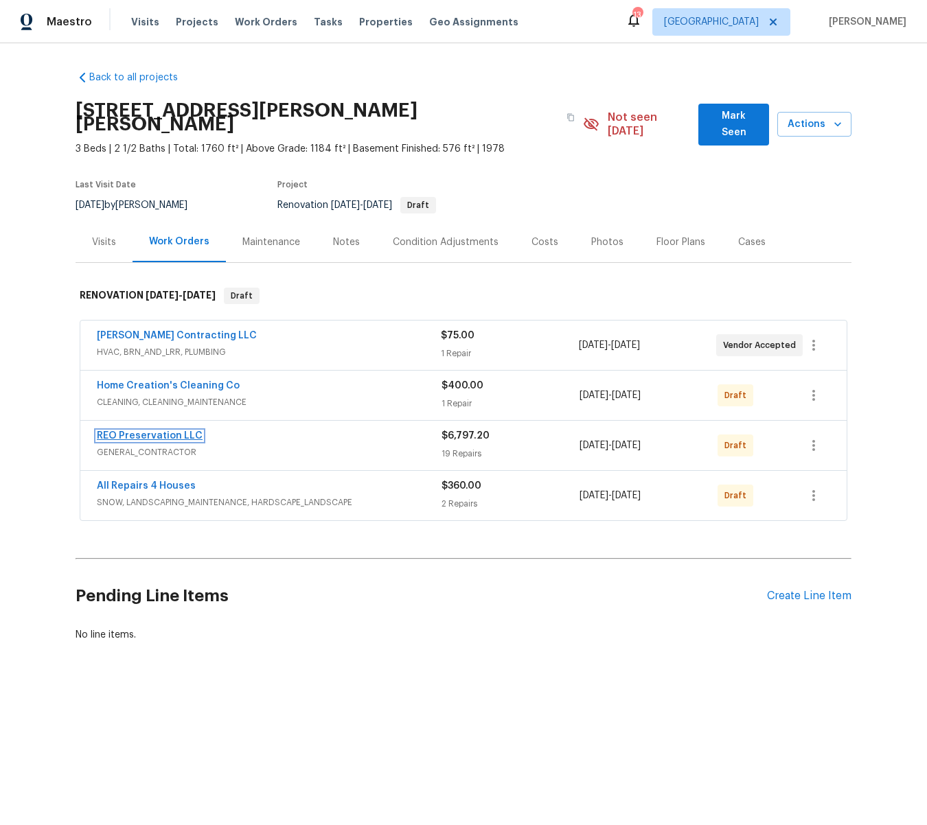
click at [121, 431] on link "REO Preservation LLC" at bounding box center [150, 436] width 106 height 10
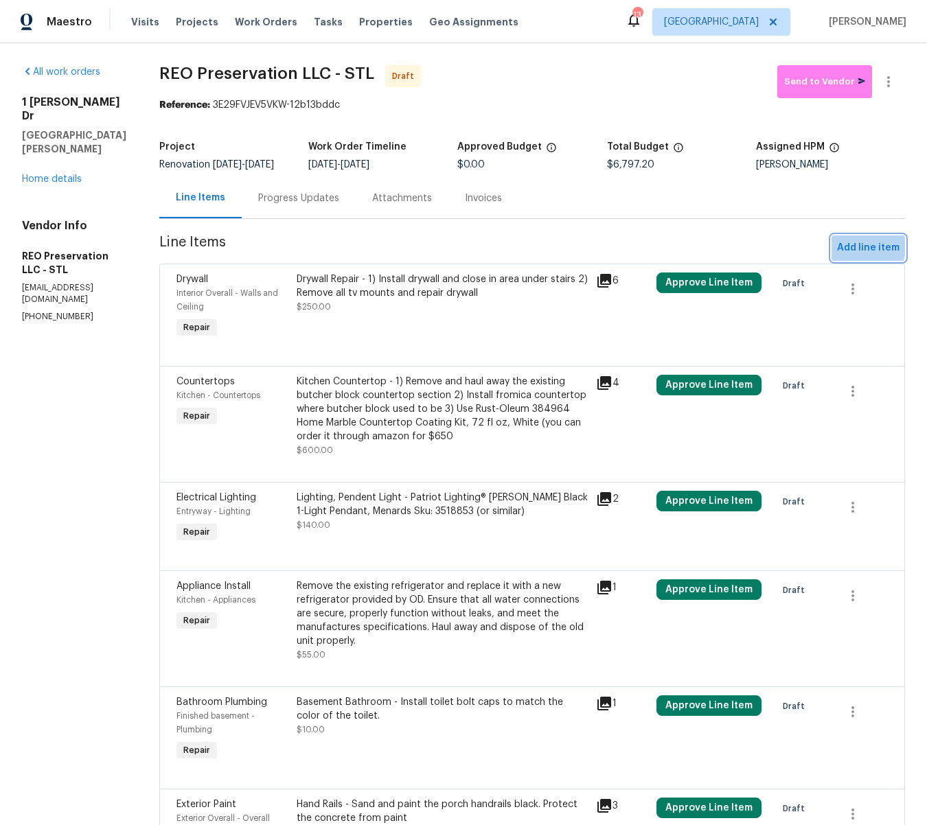
click at [853, 246] on span "Add line item" at bounding box center [868, 248] width 62 height 17
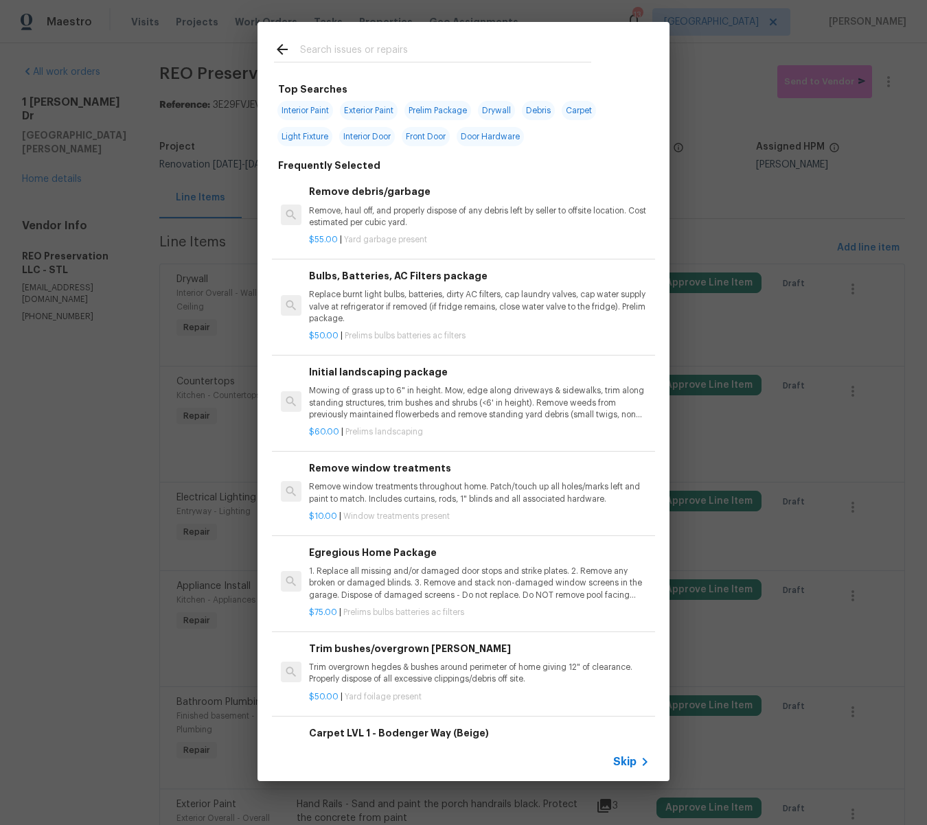
click at [326, 56] on input "text" at bounding box center [445, 51] width 291 height 21
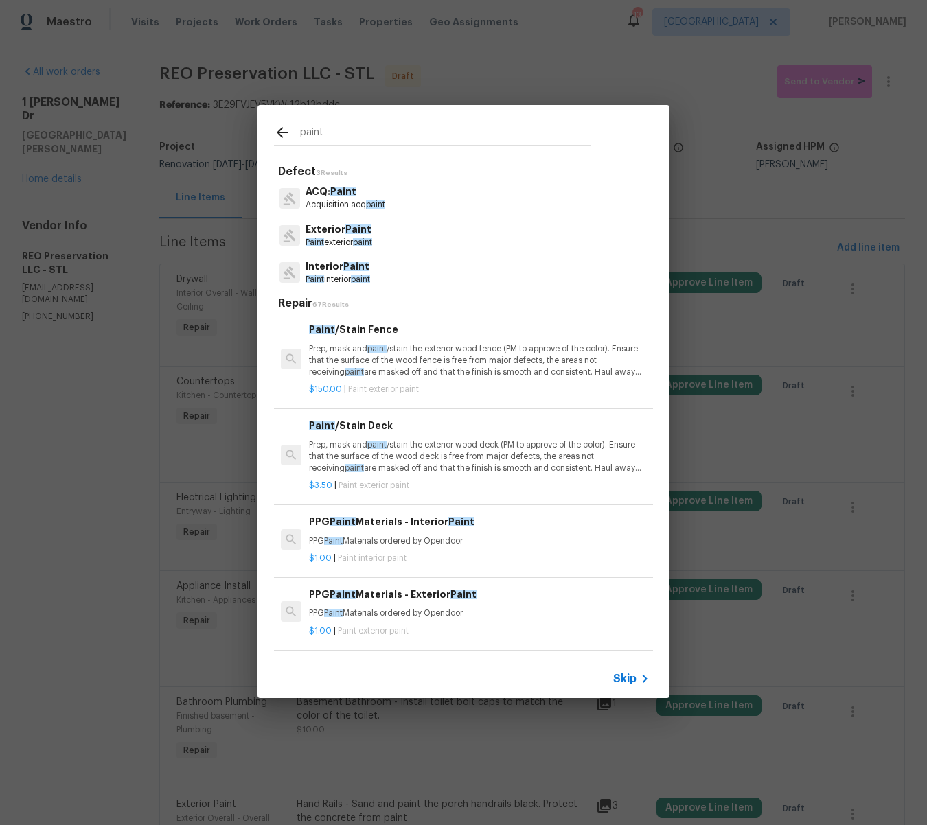
type input "paint"
click at [333, 231] on p "Exterior Paint" at bounding box center [338, 229] width 67 height 14
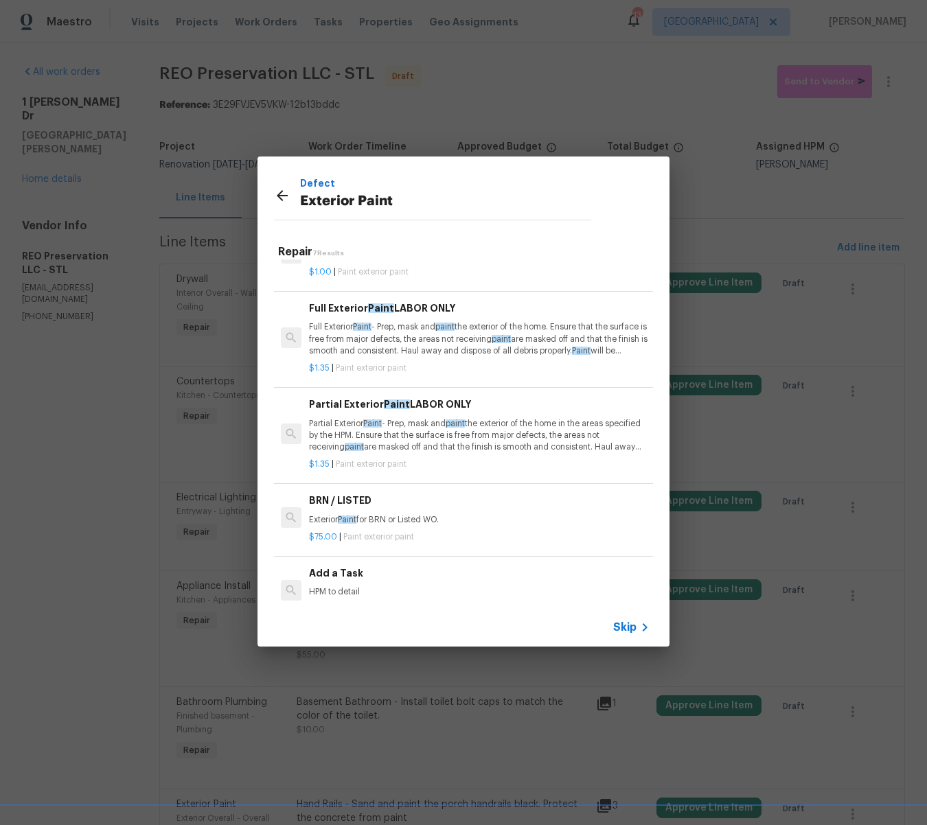
scroll to position [238, 0]
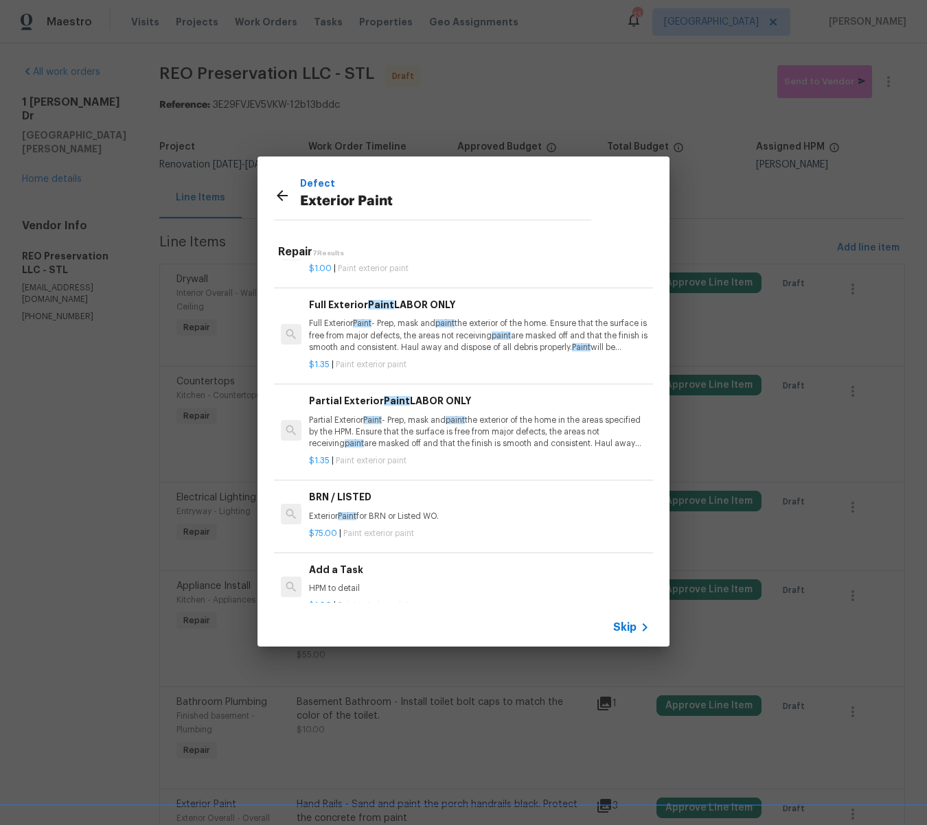
click at [447, 441] on p "Partial Exterior Paint - Prep, mask and paint the exterior of the home in the a…" at bounding box center [479, 432] width 340 height 35
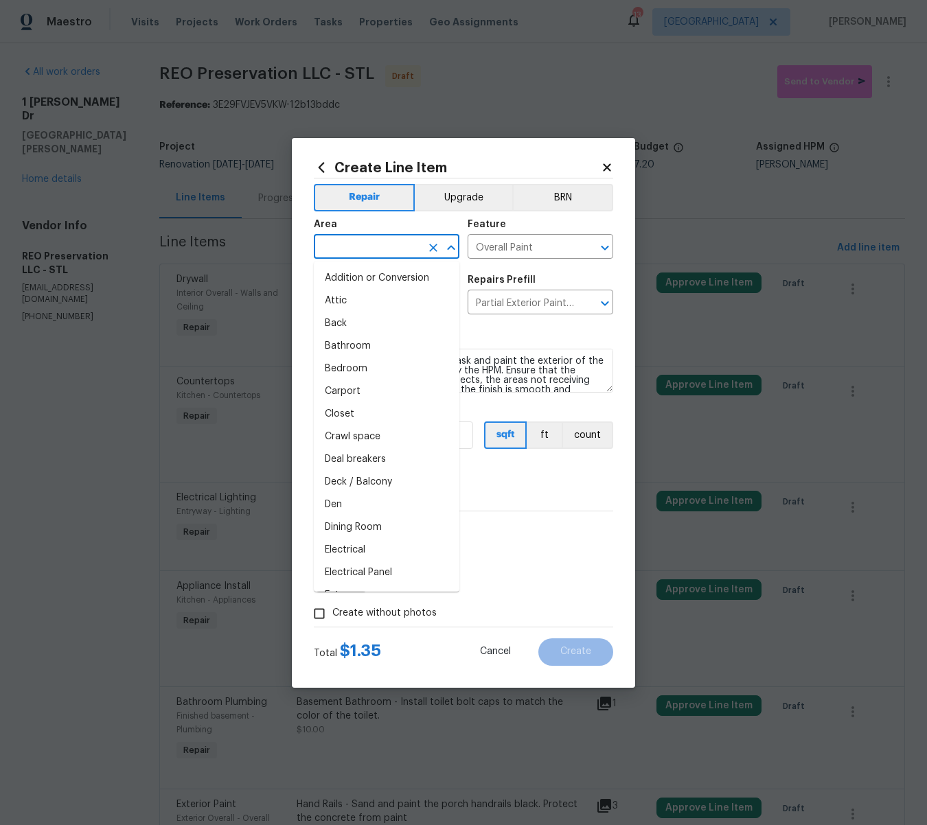
click at [375, 242] on input "text" at bounding box center [367, 247] width 107 height 21
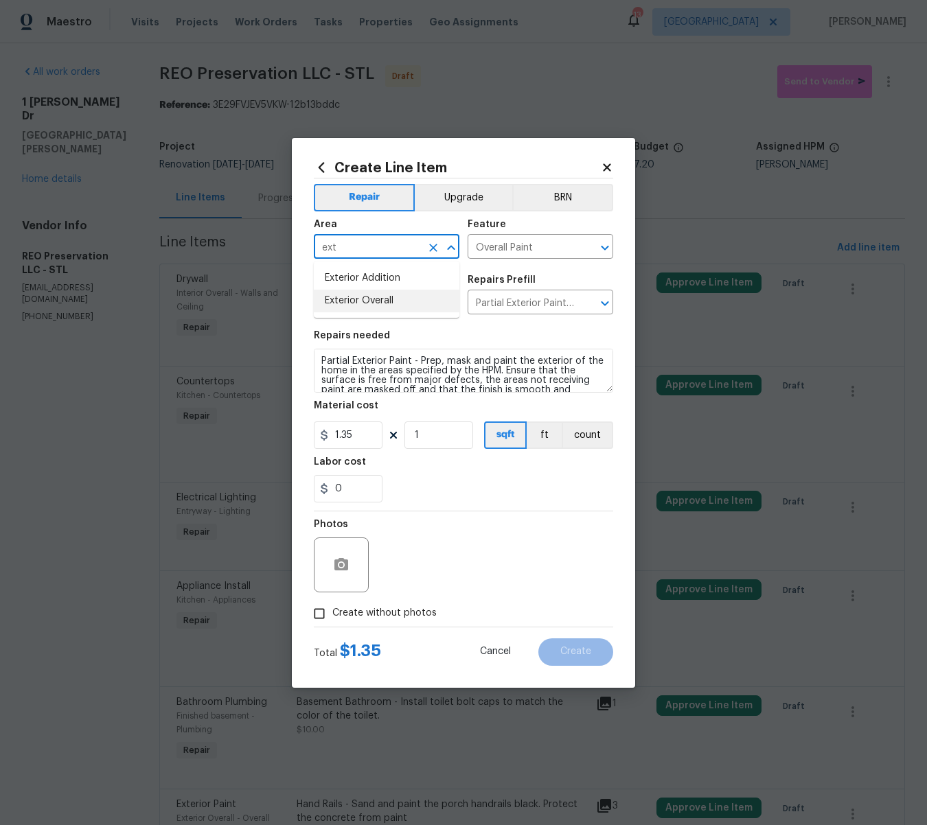
click at [383, 303] on li "Exterior Overall" at bounding box center [387, 301] width 146 height 23
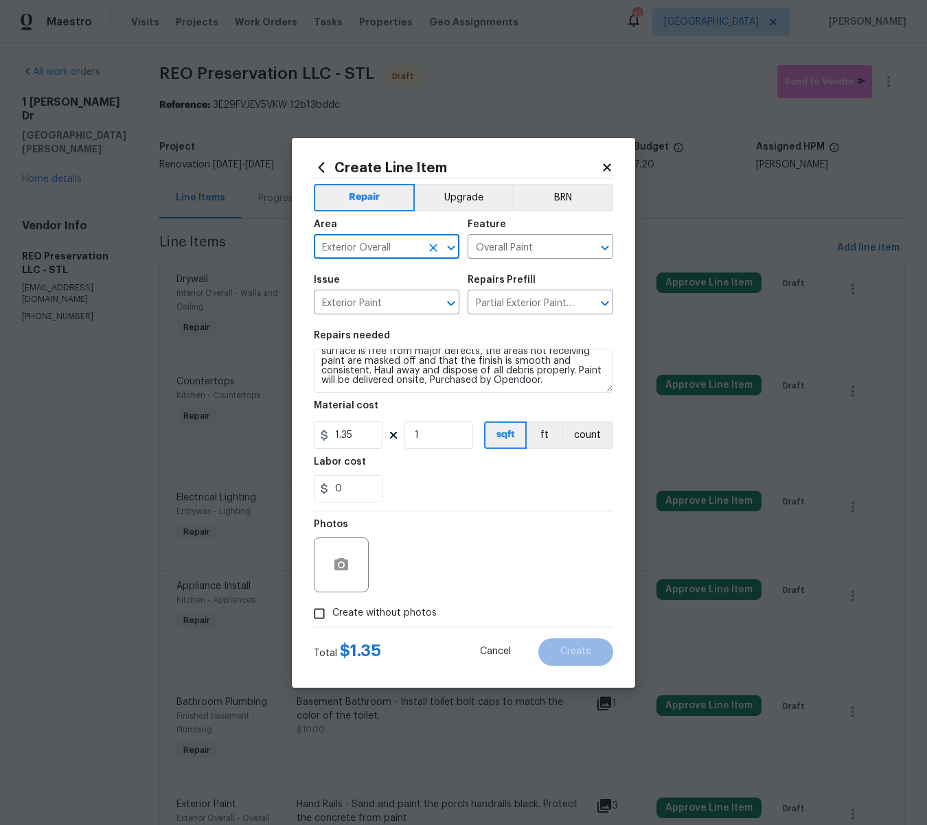
type input "Exterior Overall"
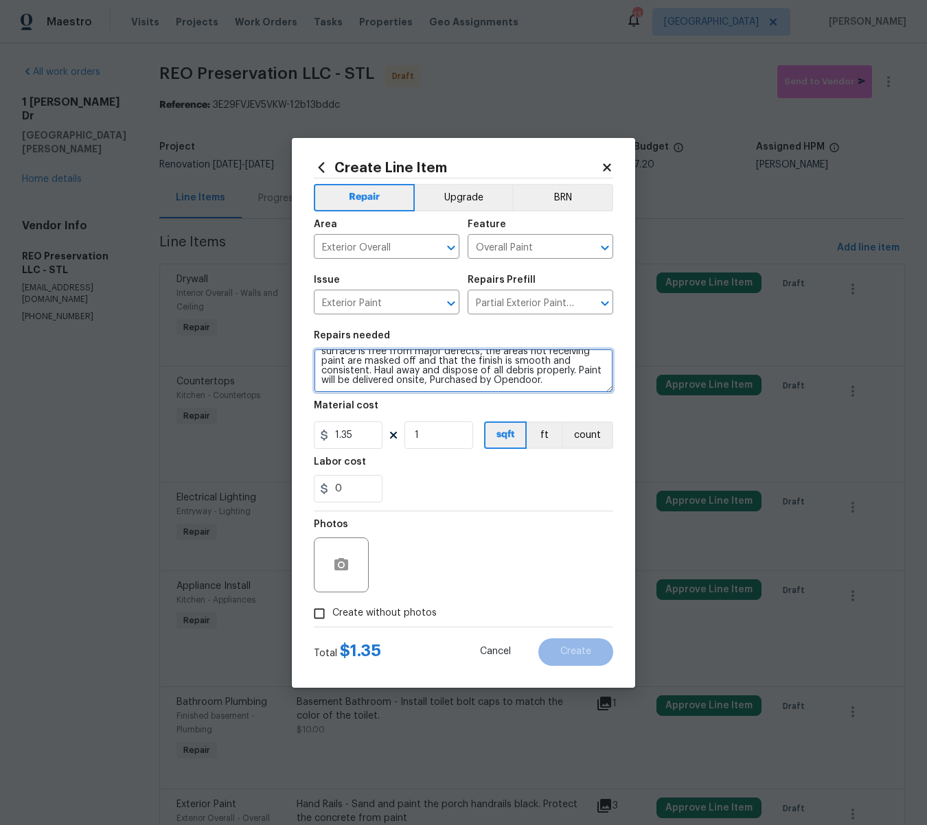
scroll to position [0, 0]
drag, startPoint x: 528, startPoint y: 386, endPoint x: 270, endPoint y: 342, distance: 262.6
click at [270, 342] on div "Create Line Item Repair Upgrade BRN Area Exterior Overall ​ Feature Overall Pai…" at bounding box center [463, 412] width 927 height 825
paste textarea "Paint Front Door - Knight’s Armor PPG1001-6. Trim: Delicate White PPG1001-1. Pr…"
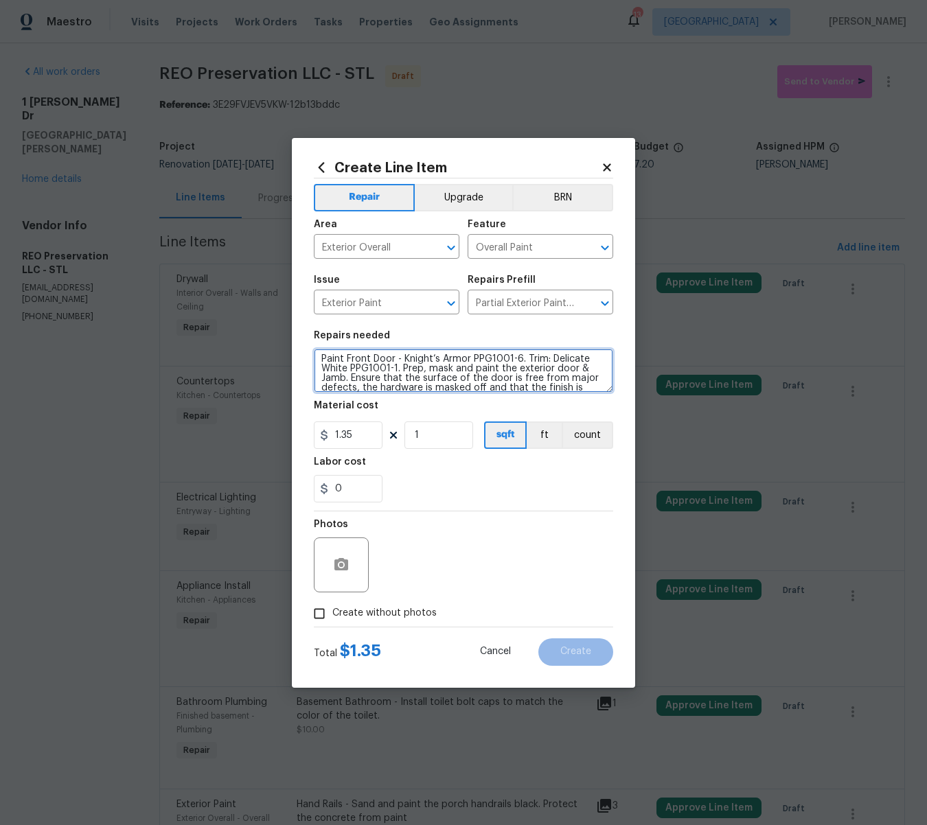
drag, startPoint x: 520, startPoint y: 361, endPoint x: 404, endPoint y: 359, distance: 116.0
click at [404, 359] on textarea "Paint Front Door - Knight’s Armor PPG1001-6. Trim: Delicate White PPG1001-1. Pr…" at bounding box center [463, 371] width 299 height 44
paste textarea "Paint Front Door - Knight’s Armor PPG1001-6. Trim: Delicate White PPG1001-1. Pr…"
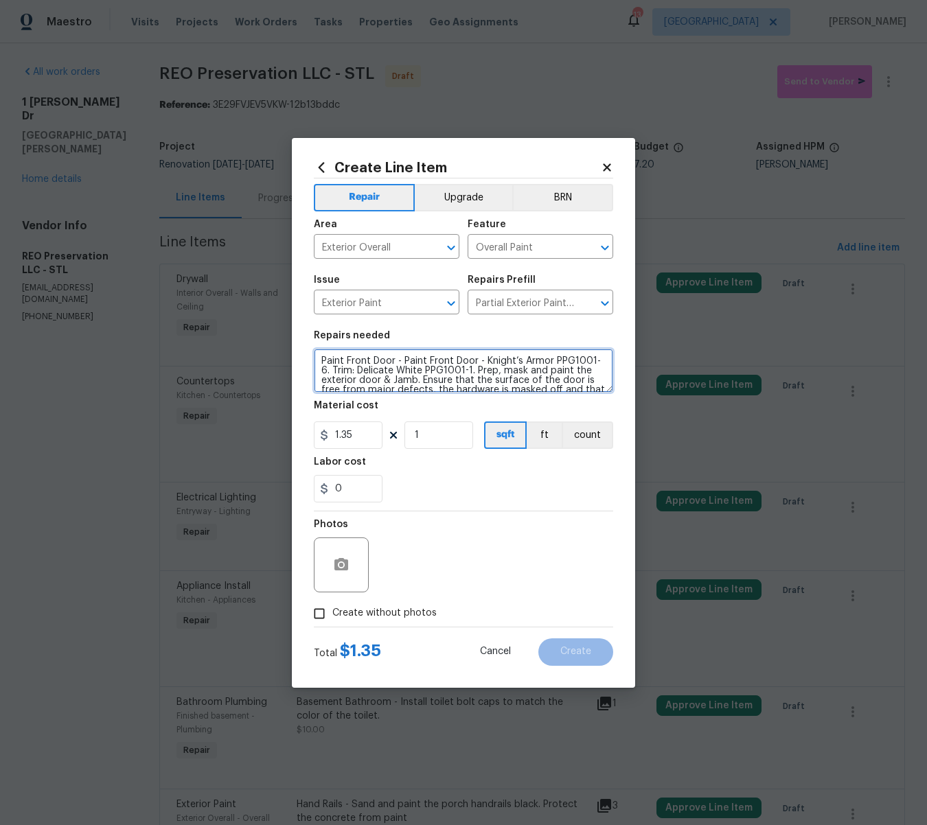
drag, startPoint x: 490, startPoint y: 384, endPoint x: 274, endPoint y: 308, distance: 229.2
click at [274, 308] on div "Create Line Item Repair Upgrade BRN Area Exterior Overall ​ Feature Overall Pai…" at bounding box center [463, 412] width 927 height 825
paste textarea "Knight’s Armor PPG1001-6"
click at [393, 361] on textarea "Paint Front Door - Knight’s Armor PPG1001-6. Trim: Delicate White PPG1001-1. Pr…" at bounding box center [463, 371] width 299 height 44
click at [584, 361] on textarea "Paint Front Door and Roof Vent - Knight’s Armor PPG1001-6. Trim: Delicate White…" at bounding box center [463, 371] width 299 height 44
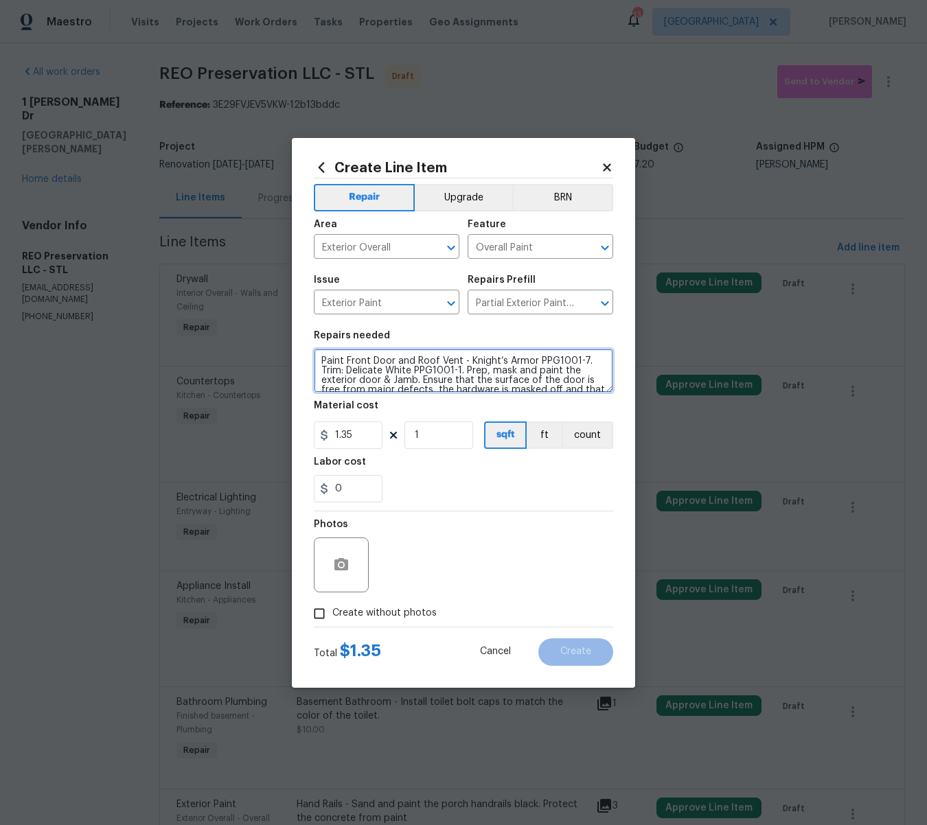
click at [535, 361] on textarea "Paint Front Door and Roof Vent - Knight’s Armor PPG1001-7. Trim: Delicate White…" at bounding box center [463, 371] width 299 height 44
type textarea "Paint Front Door and Roof Vent - Black PPG1001-7. Trim: Delicate White PPG1001-…"
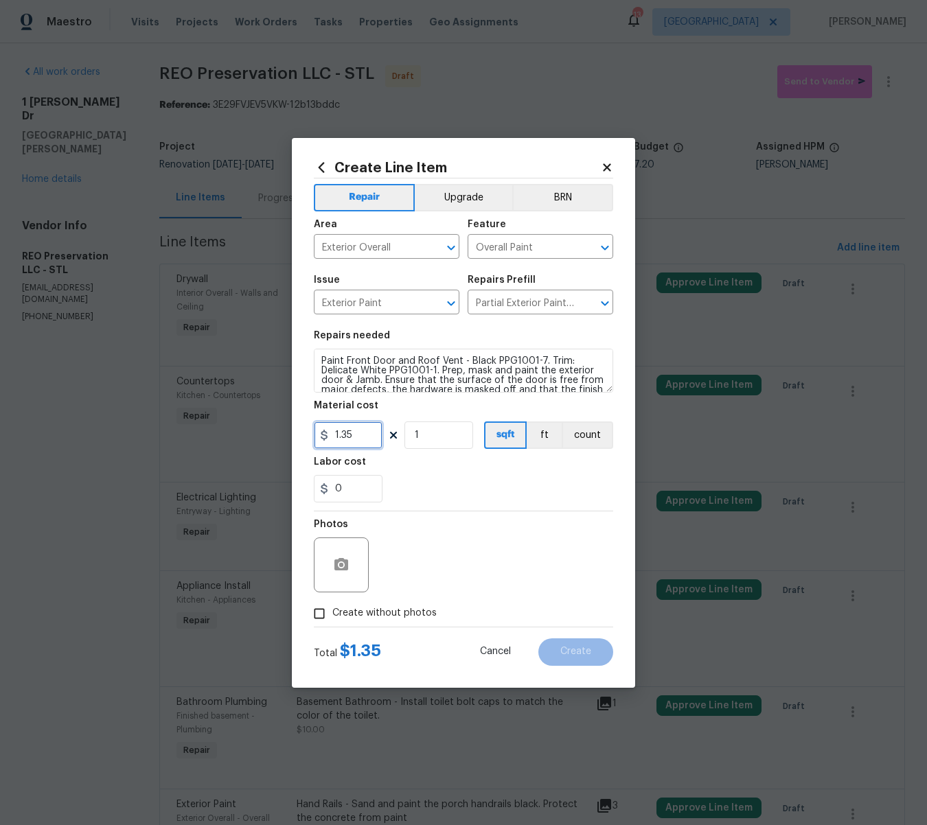
drag, startPoint x: 353, startPoint y: 437, endPoint x: 410, endPoint y: 434, distance: 57.0
click at [360, 437] on input "1.35" at bounding box center [348, 434] width 69 height 27
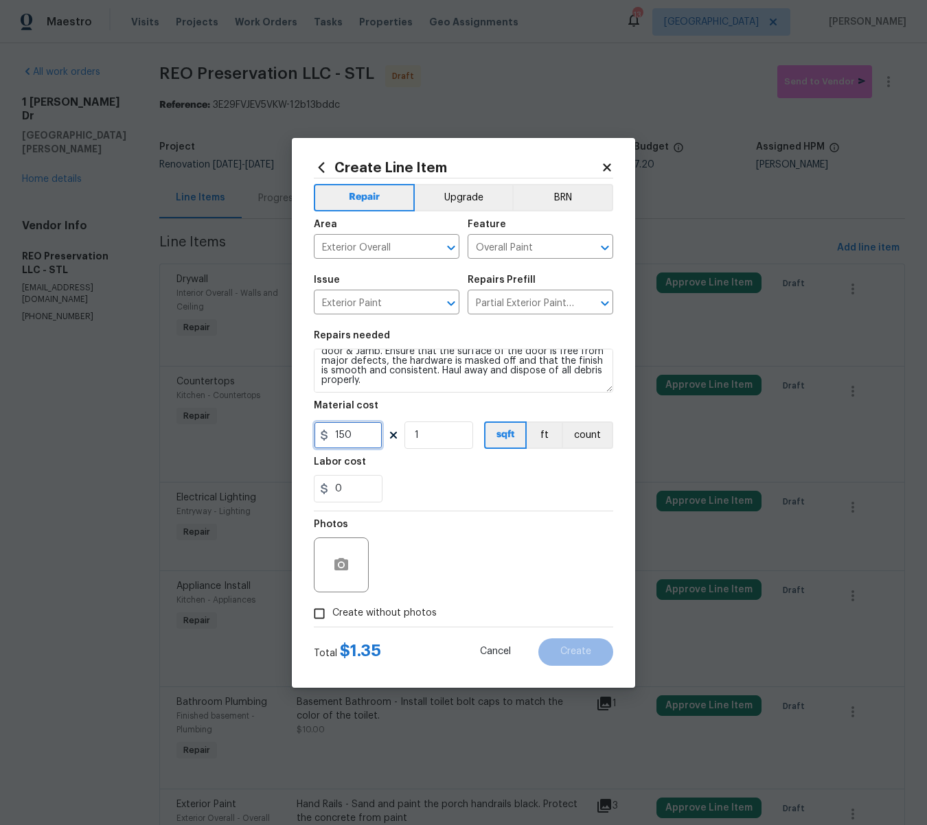
type input "150"
click at [396, 380] on textarea "Paint Front Door and Roof Vent - Black PPG1001-7. Trim: Delicate White PPG1001-…" at bounding box center [463, 371] width 299 height 44
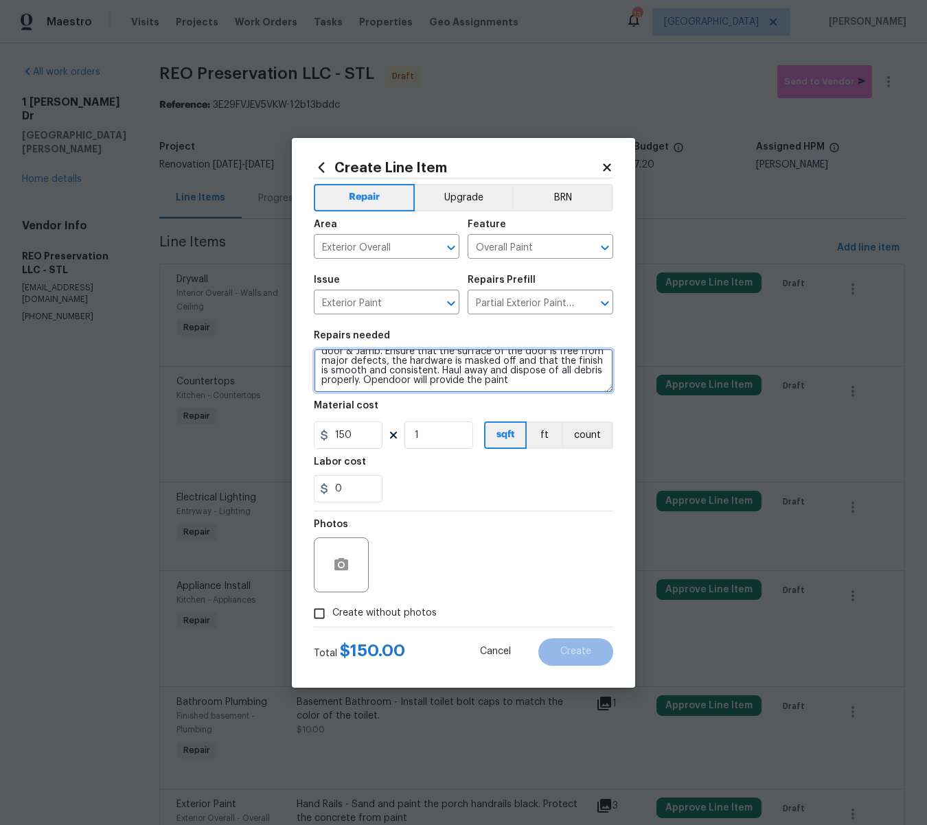
type textarea "Paint Front Door and Roof Vent - Black PPG1001-7. Trim: Delicate White PPG1001-…"
click at [345, 562] on icon "button" at bounding box center [341, 564] width 14 height 12
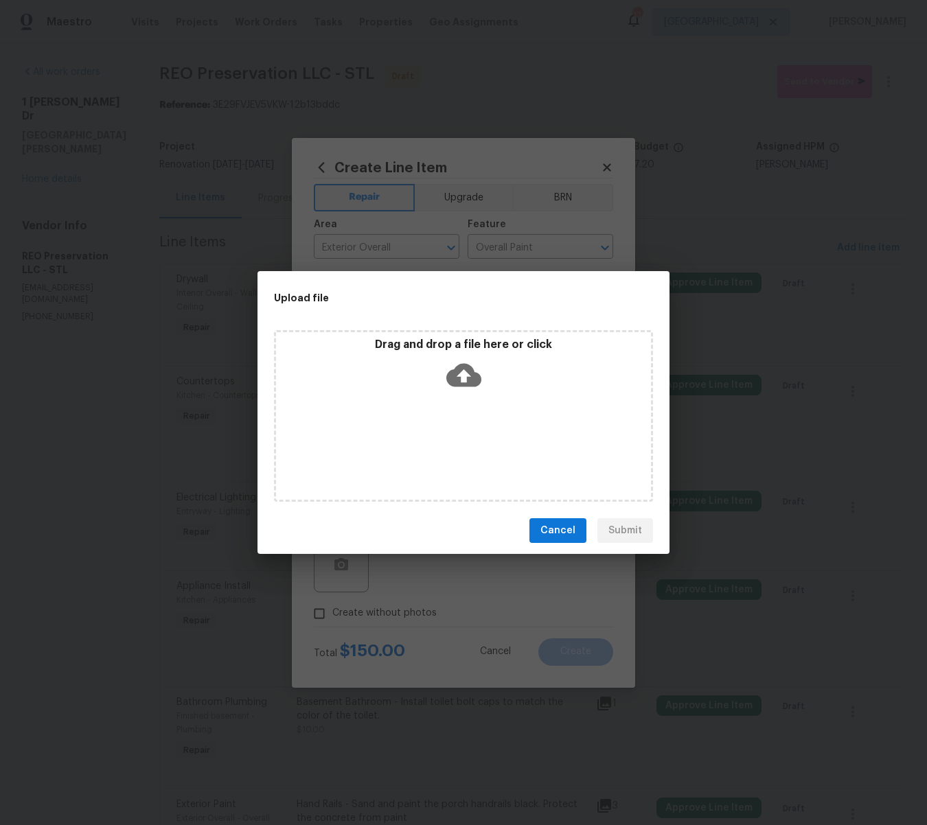
click at [461, 383] on icon at bounding box center [463, 375] width 35 height 23
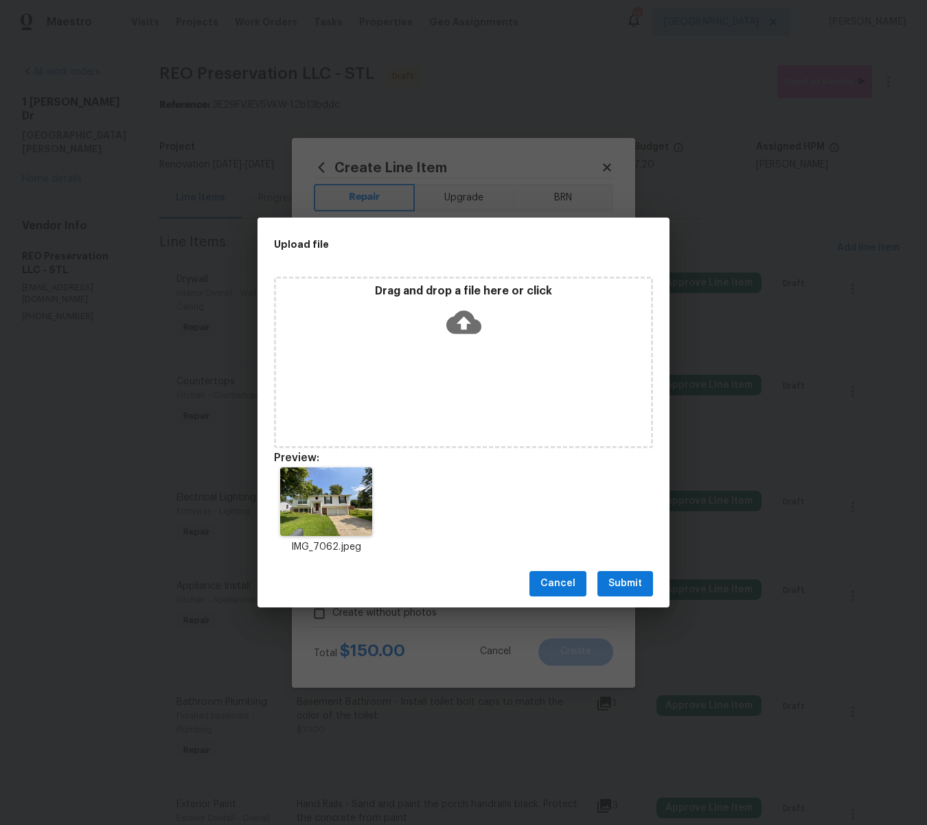
click at [620, 581] on span "Submit" at bounding box center [625, 583] width 34 height 17
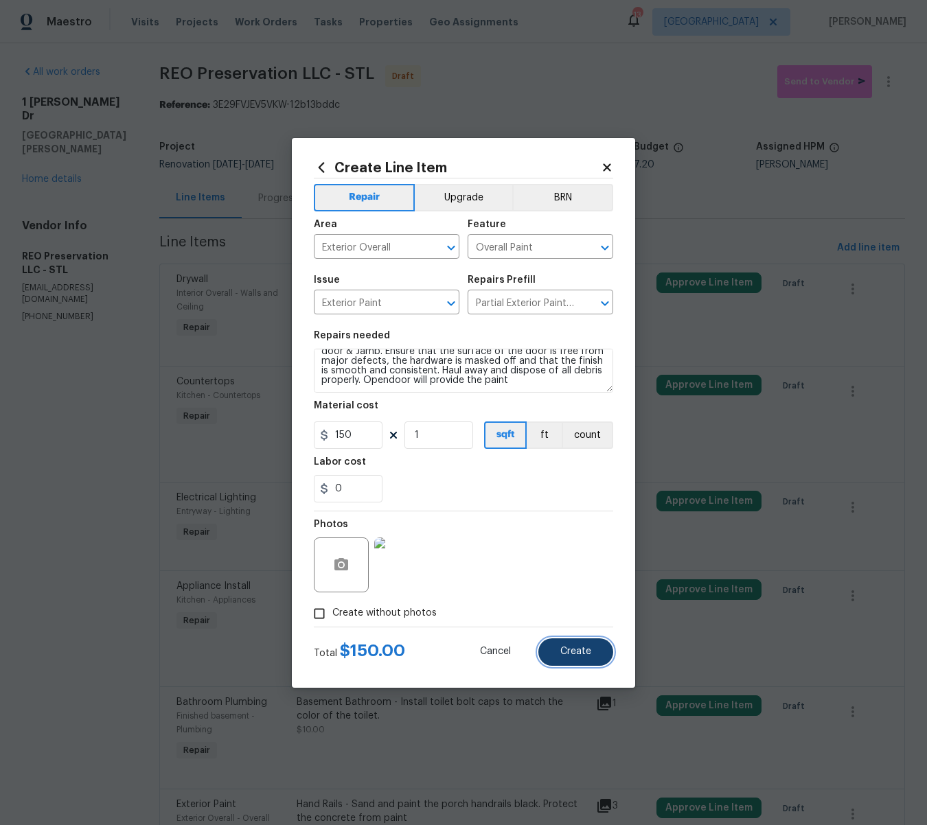
click at [575, 649] on span "Create" at bounding box center [575, 652] width 31 height 10
type input "0"
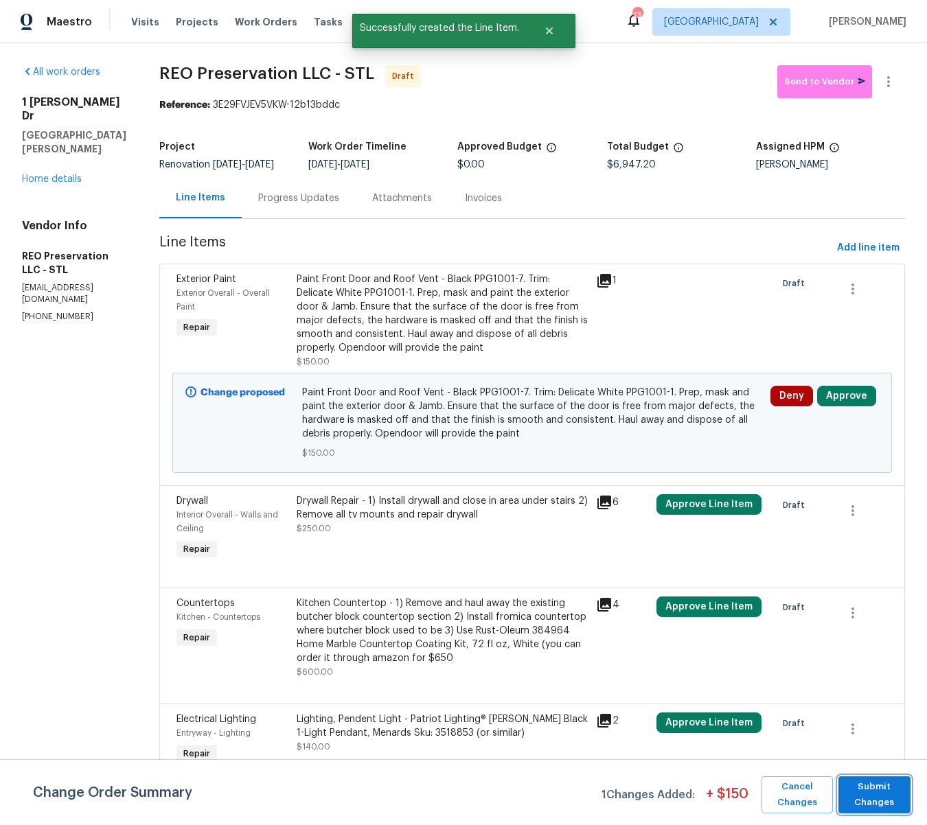
click at [865, 788] on span "Submit Changes" at bounding box center [874, 795] width 58 height 32
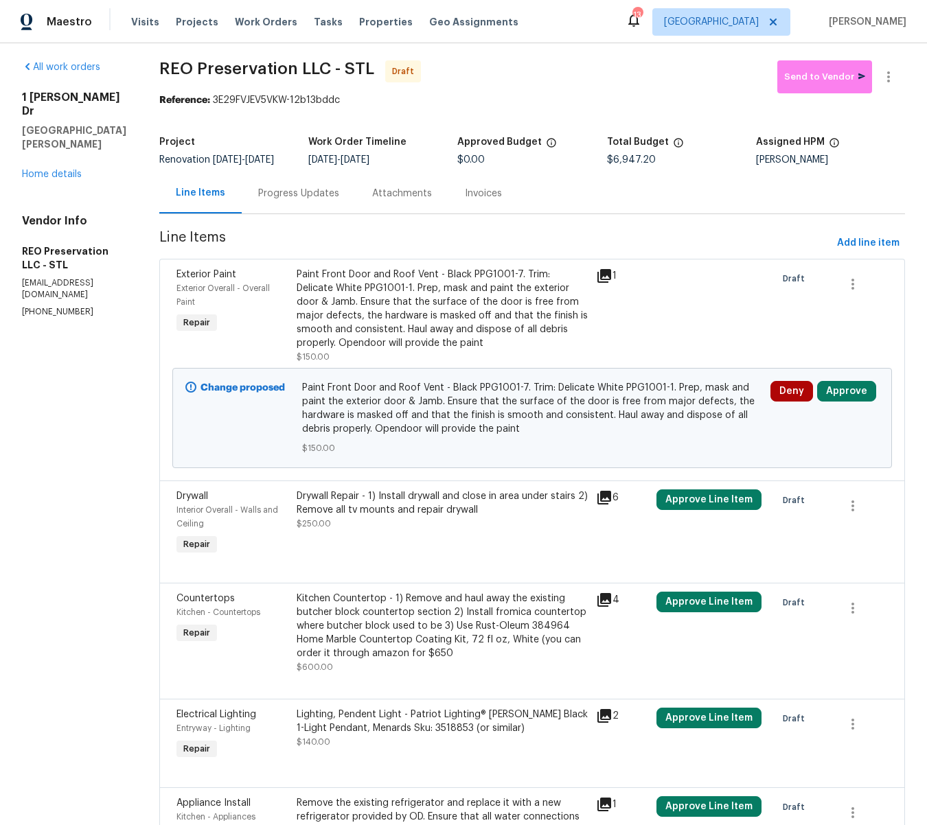
scroll to position [3, 0]
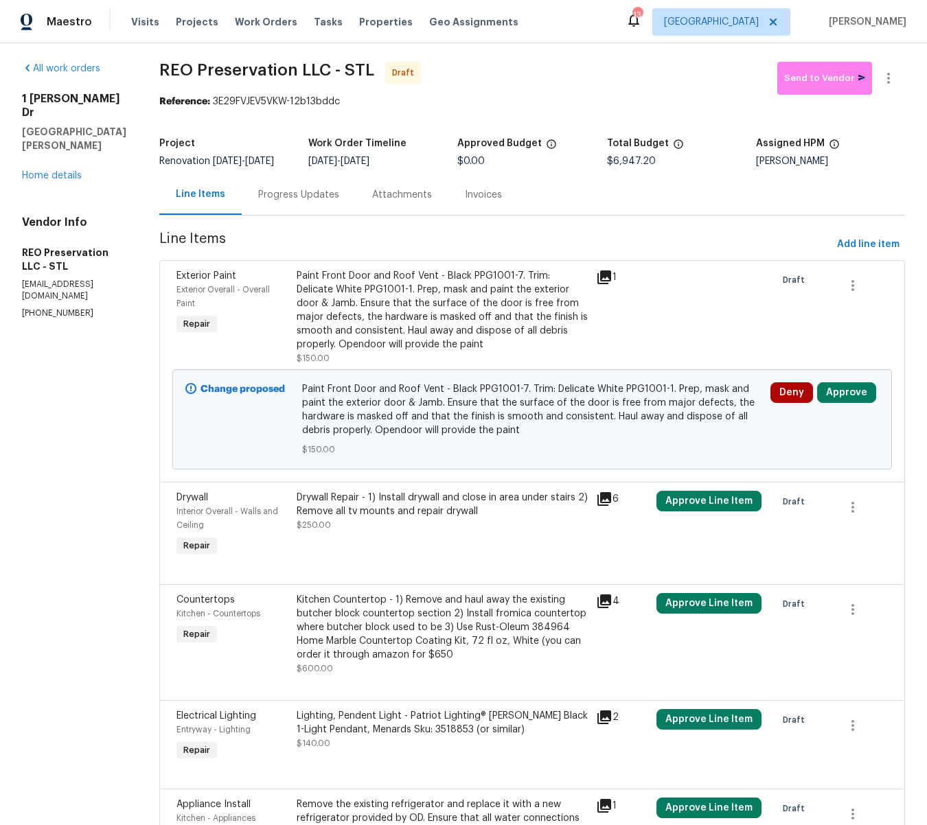
click at [406, 320] on div "Paint Front Door and Roof Vent - Black PPG1001-7. Trim: Delicate White PPG1001-…" at bounding box center [443, 310] width 292 height 82
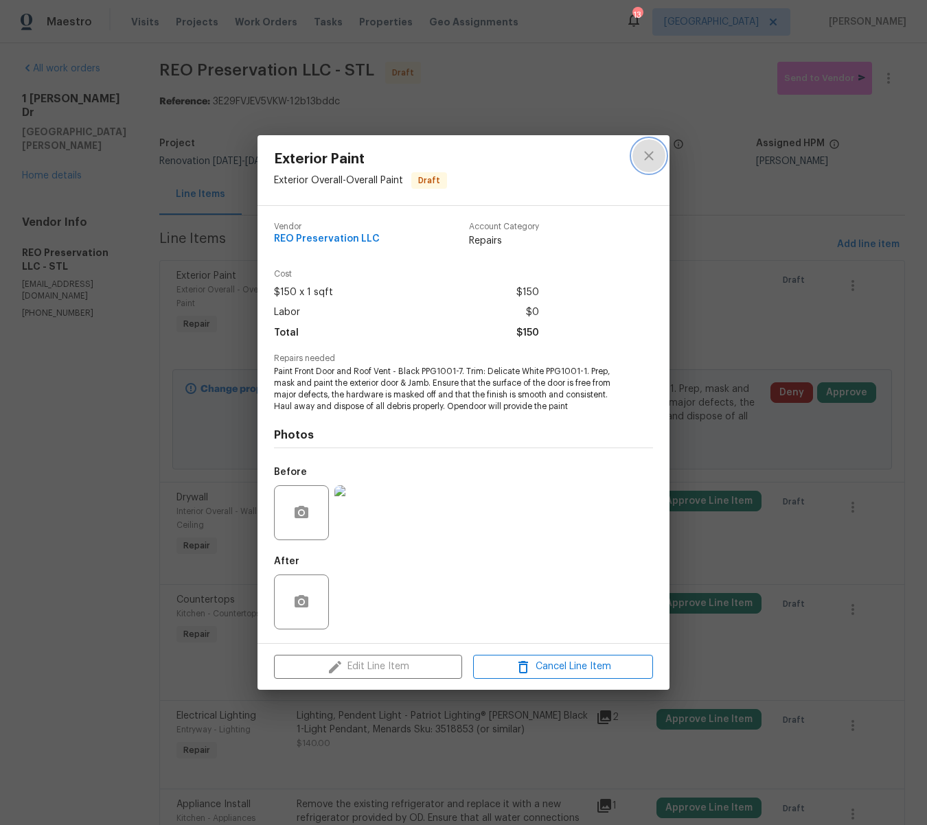
click at [640, 161] on icon "close" at bounding box center [648, 156] width 16 height 16
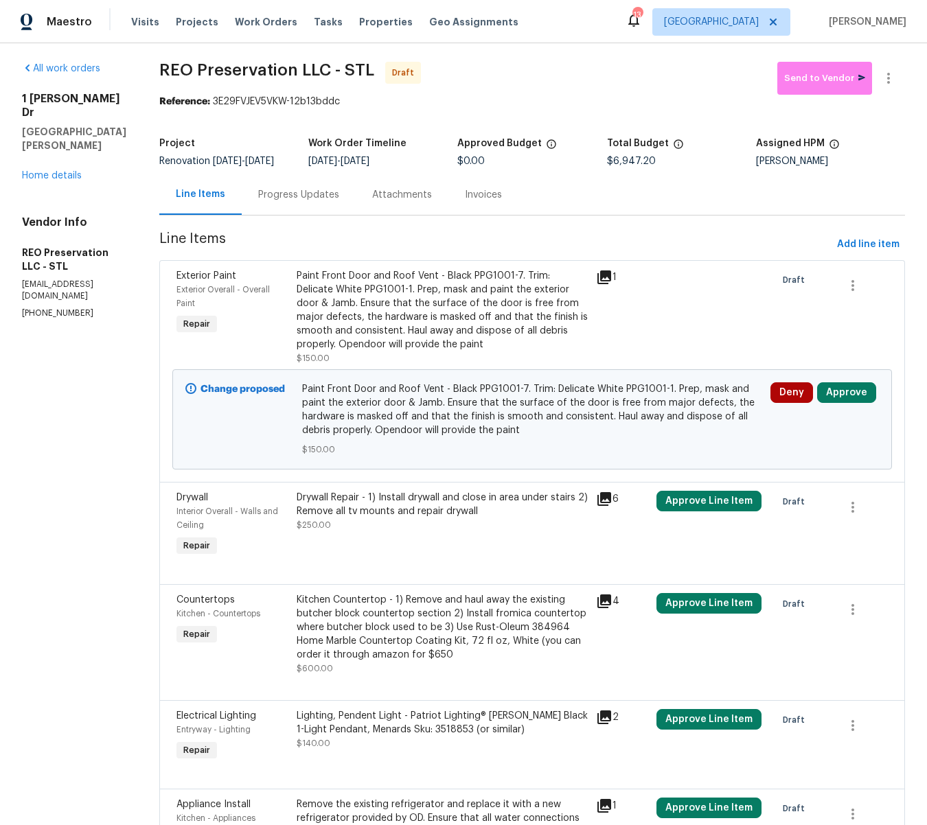
scroll to position [6, 0]
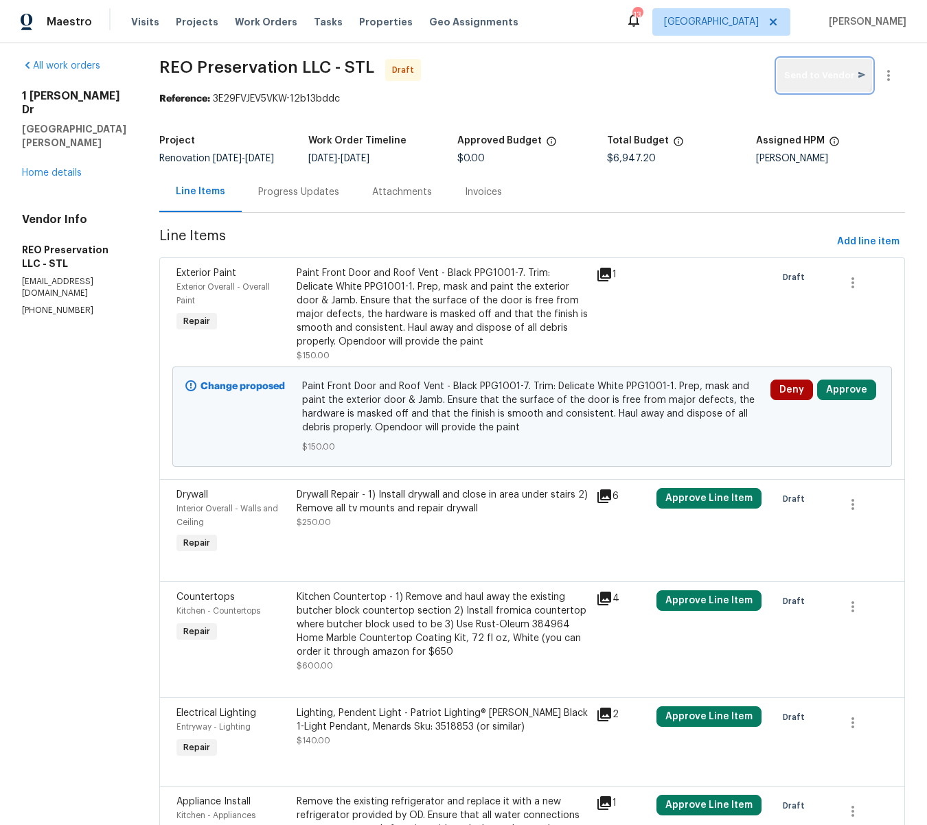
click at [826, 73] on span "Send to Vendor" at bounding box center [824, 76] width 81 height 16
click at [44, 168] on link "Home details" at bounding box center [52, 173] width 60 height 10
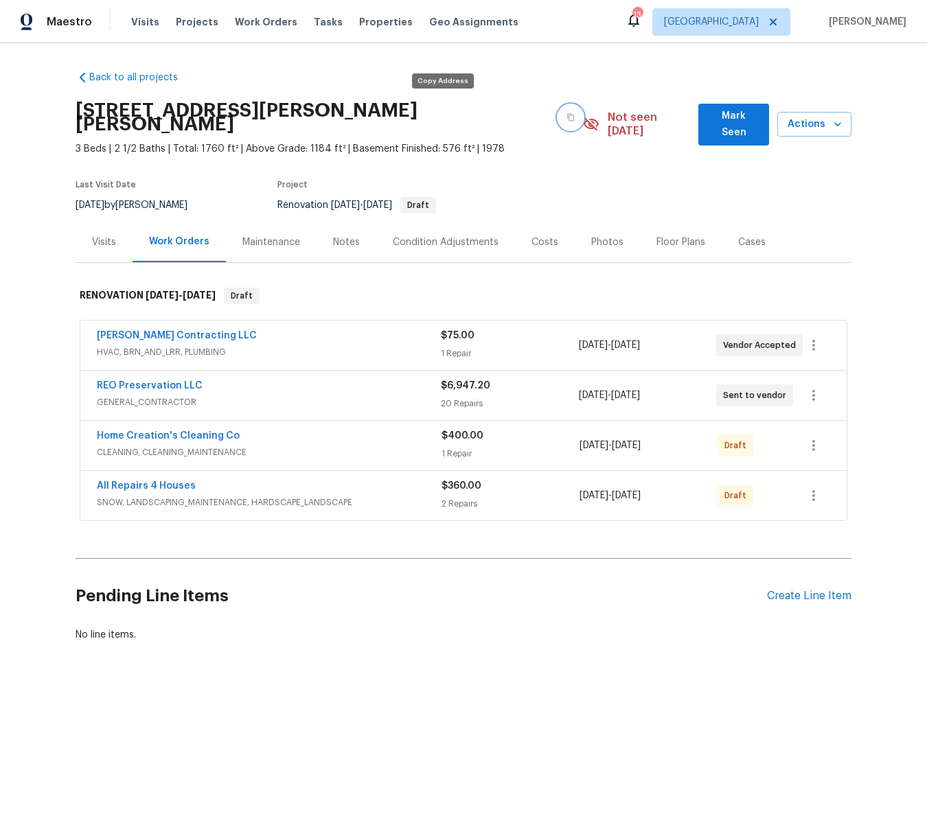
click at [558, 115] on button "button" at bounding box center [570, 117] width 25 height 25
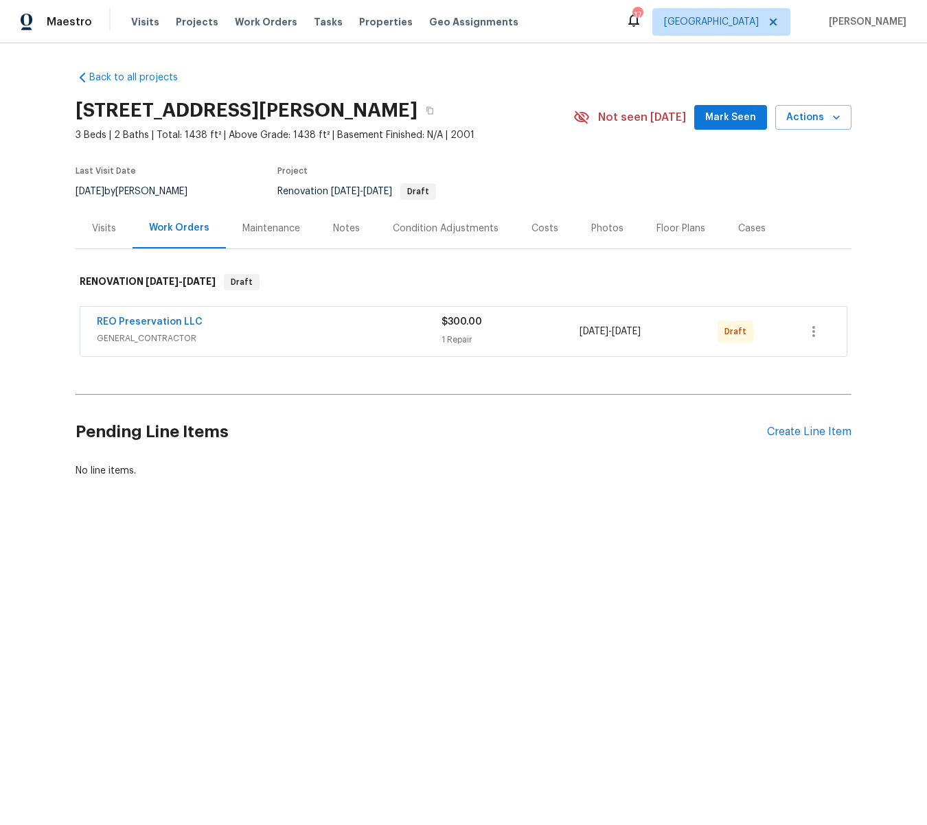
click at [349, 222] on div "Notes" at bounding box center [346, 229] width 27 height 14
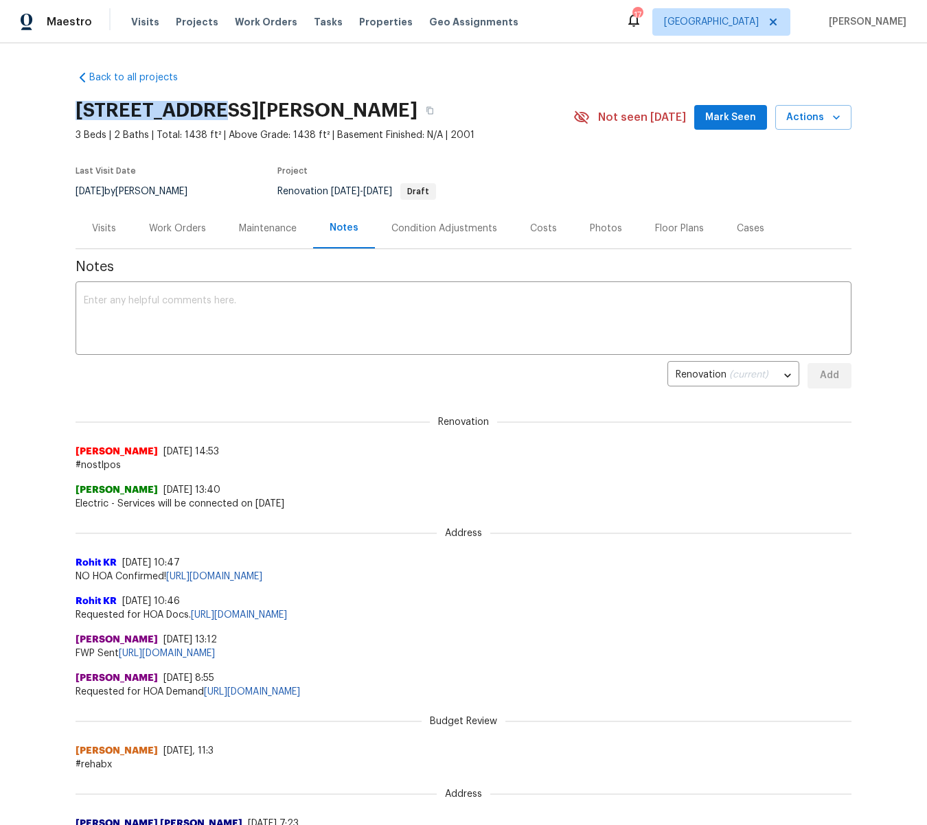
drag, startPoint x: 205, startPoint y: 104, endPoint x: 112, endPoint y: 100, distance: 93.4
click at [112, 100] on div "405 Excalibur Blvd, Troy, MO 63379" at bounding box center [324, 111] width 498 height 36
copy h2 "405 Excalibur"
